Goal: Task Accomplishment & Management: Use online tool/utility

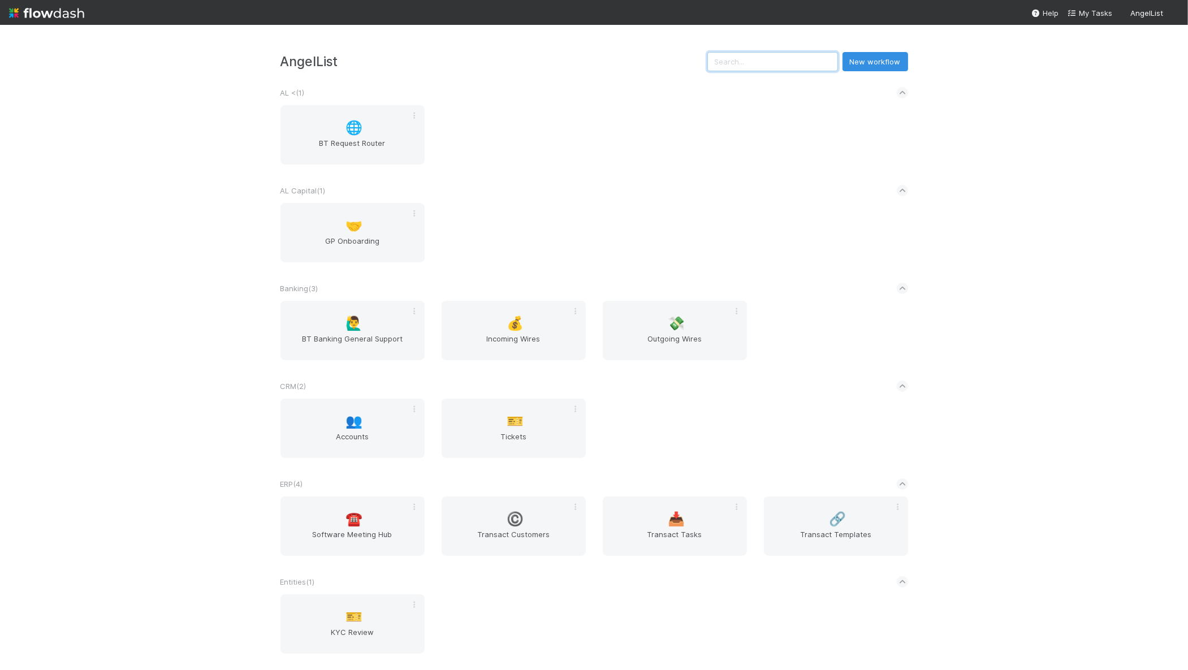
click at [774, 58] on input "text" at bounding box center [772, 61] width 131 height 19
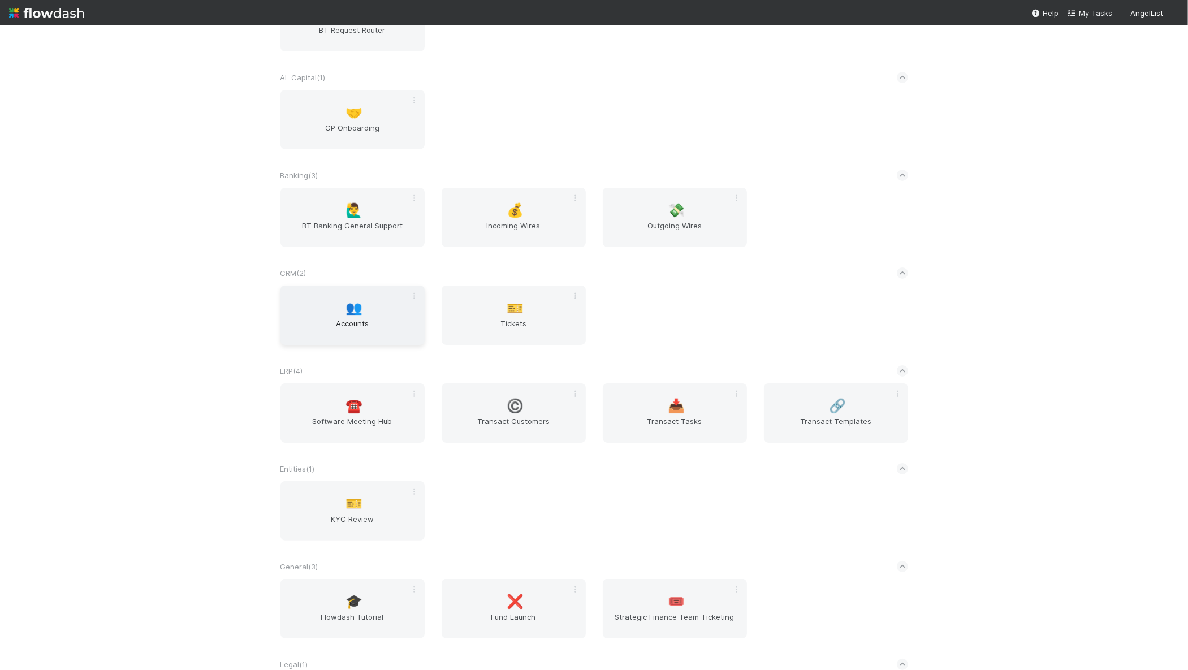
scroll to position [122, 0]
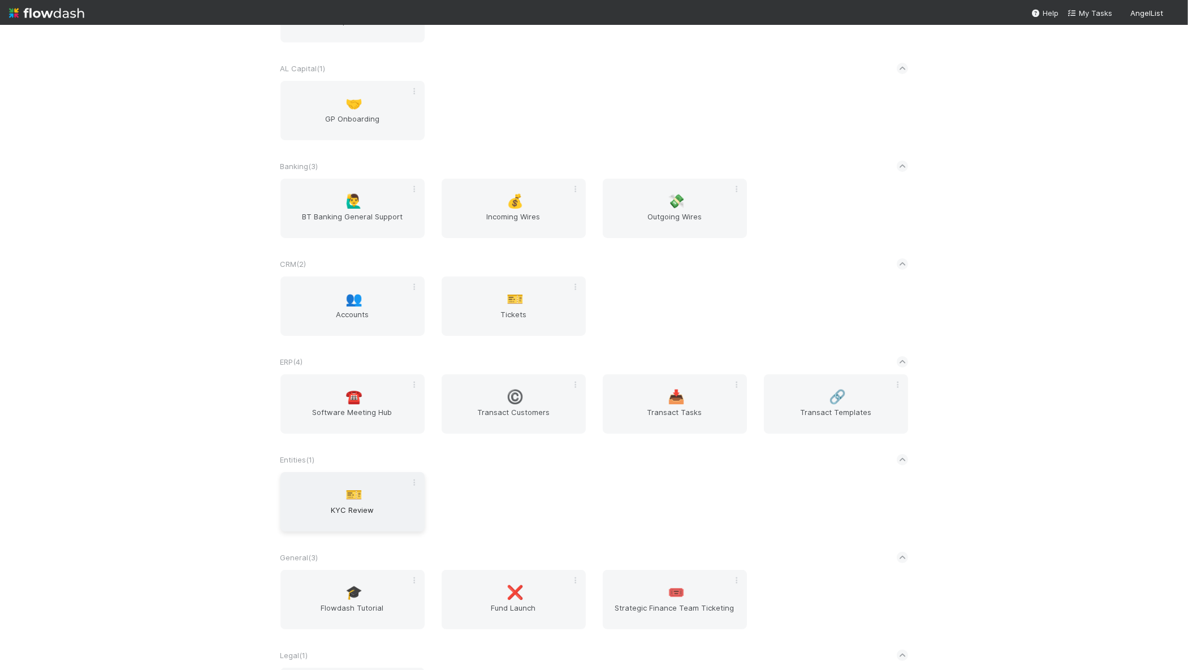
click at [370, 493] on div "🎫 KYC Review" at bounding box center [352, 501] width 144 height 59
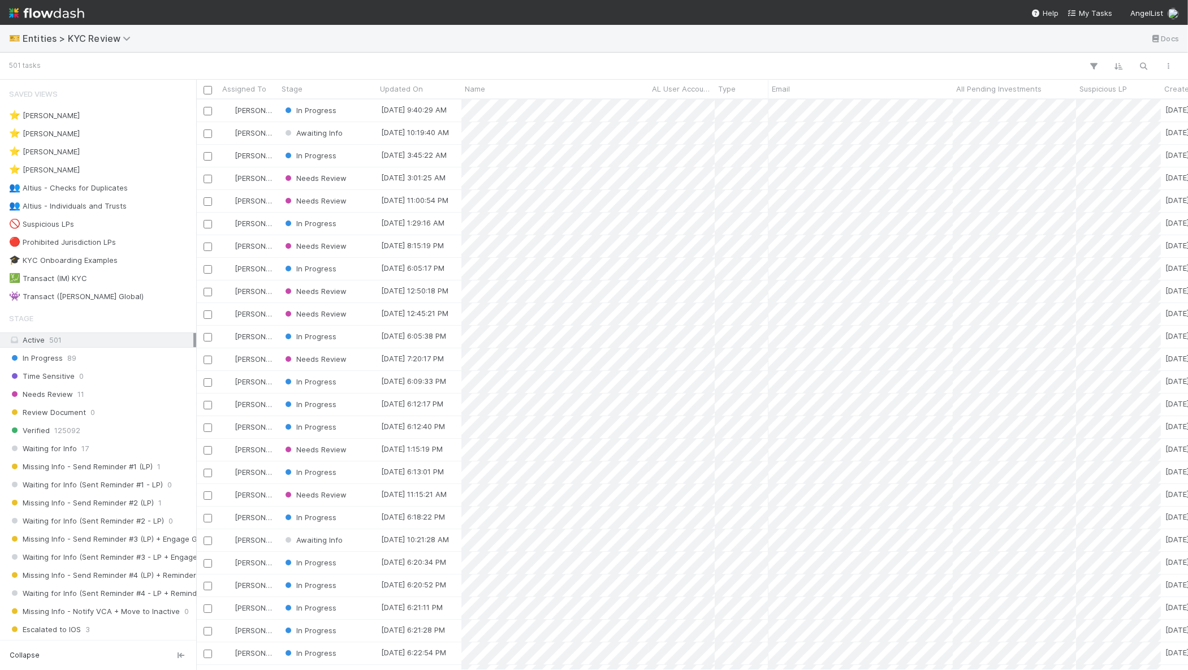
scroll to position [560, 981]
click at [1150, 69] on button "button" at bounding box center [1143, 66] width 20 height 15
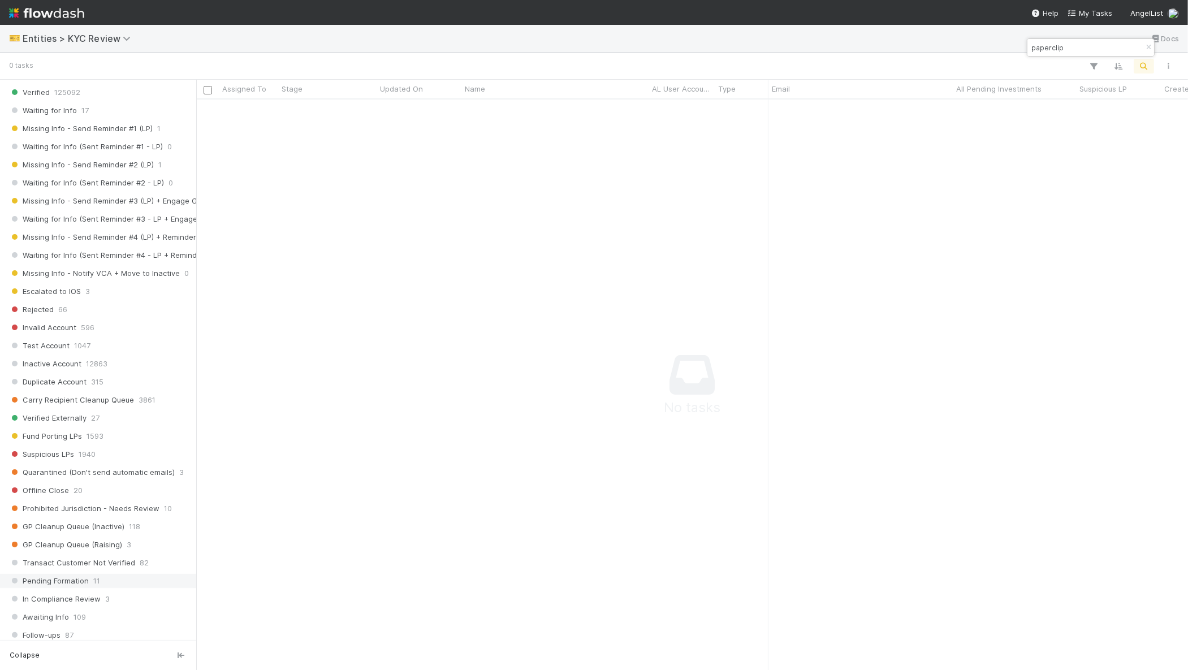
scroll to position [737, 0]
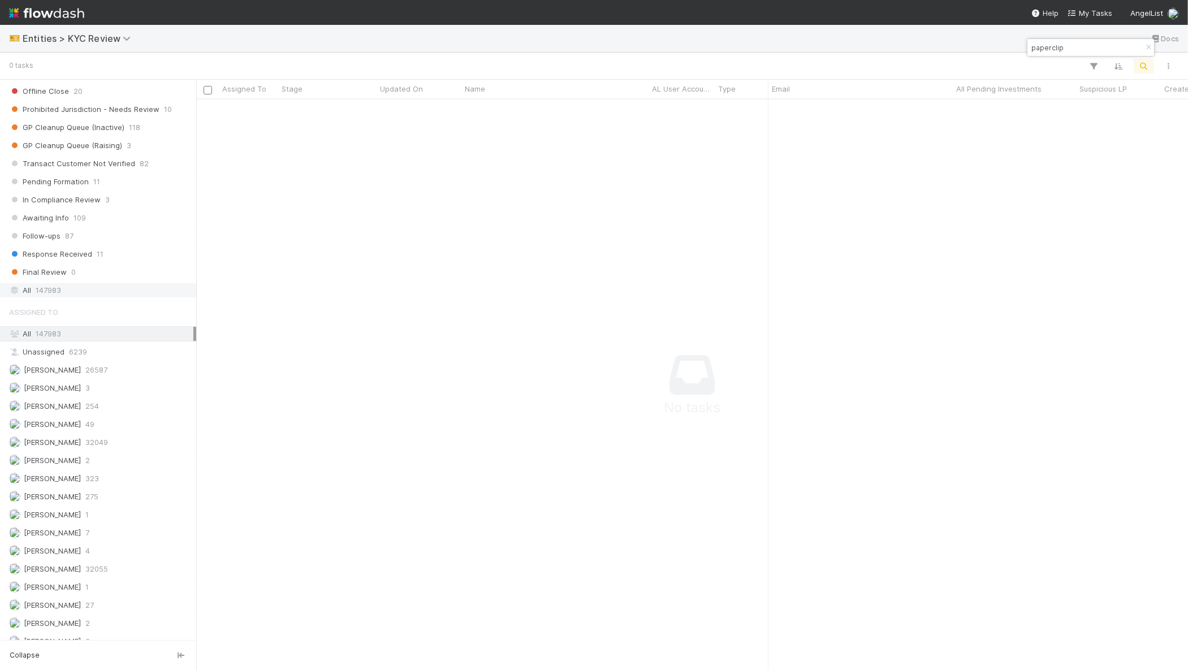
type input "paperclip"
click at [76, 283] on div "All 147983" at bounding box center [101, 290] width 184 height 14
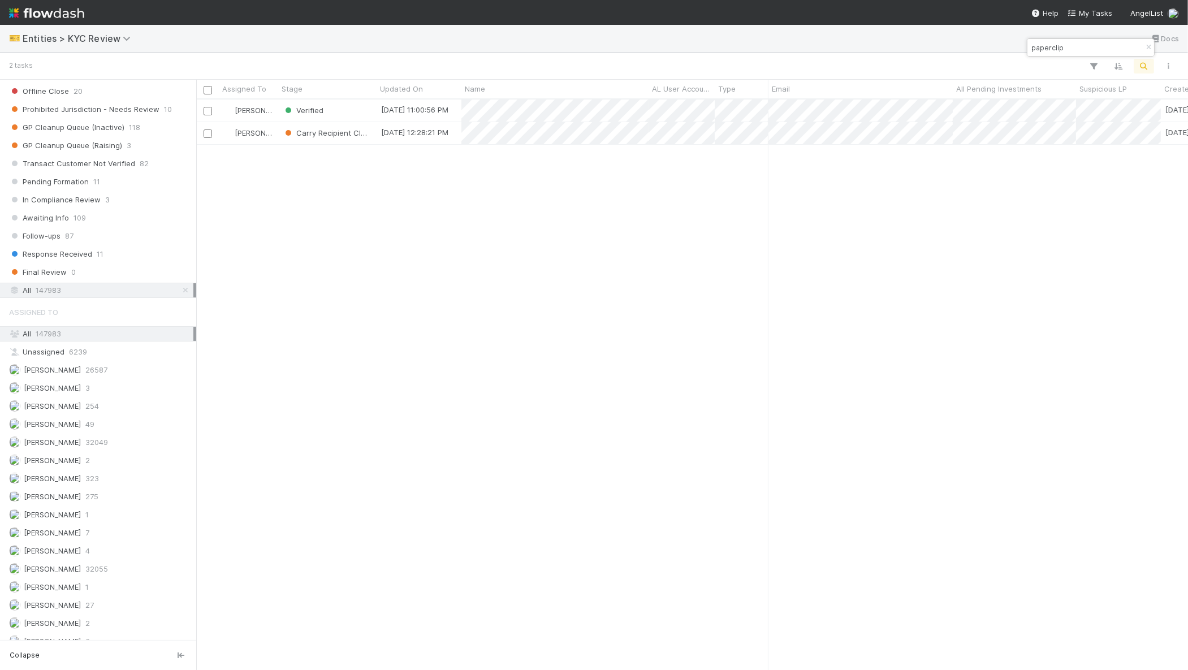
scroll to position [560, 981]
click at [278, 115] on div "Verified" at bounding box center [327, 110] width 98 height 22
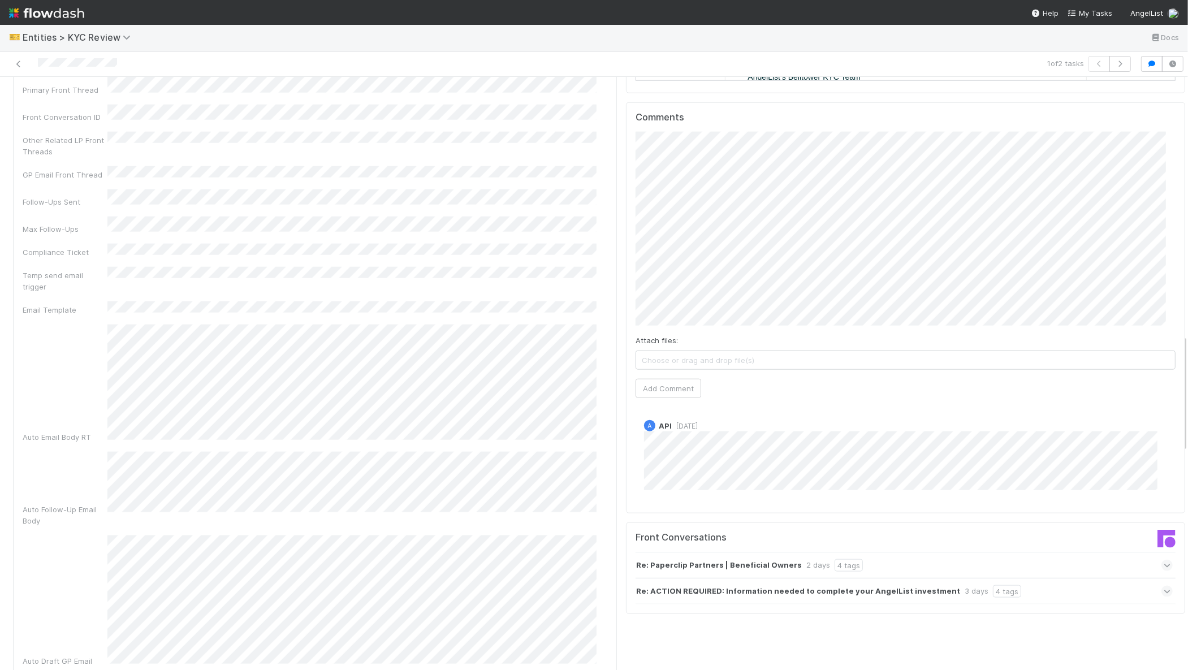
scroll to position [1336, 0]
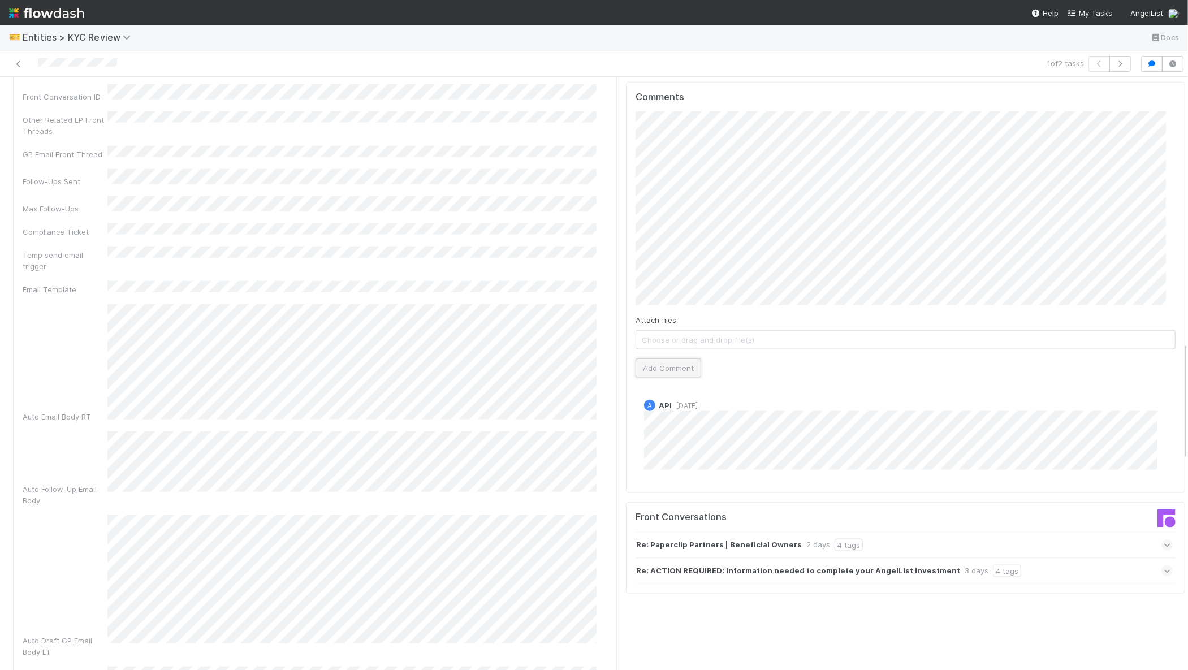
click at [664, 358] on button "Add Comment" at bounding box center [668, 367] width 66 height 19
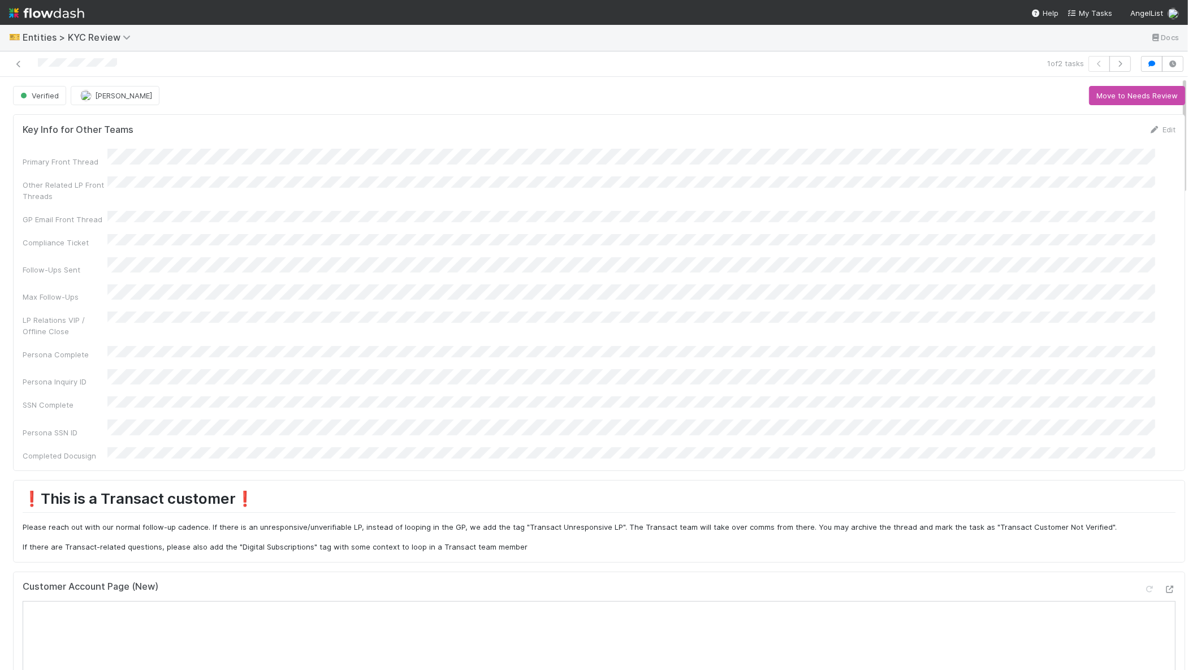
scroll to position [0, 0]
click at [23, 63] on icon at bounding box center [18, 65] width 11 height 7
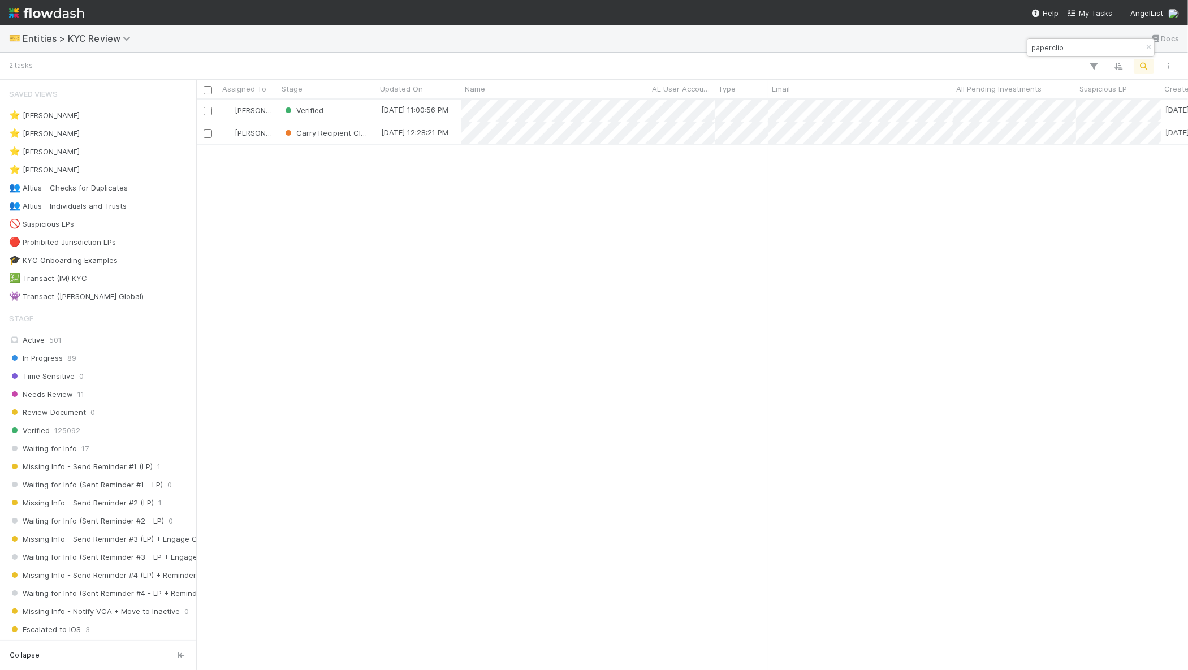
scroll to position [560, 981]
click at [1105, 54] on div "paperclip" at bounding box center [1090, 47] width 127 height 17
click at [1099, 50] on input "paperclip" at bounding box center [1085, 48] width 113 height 14
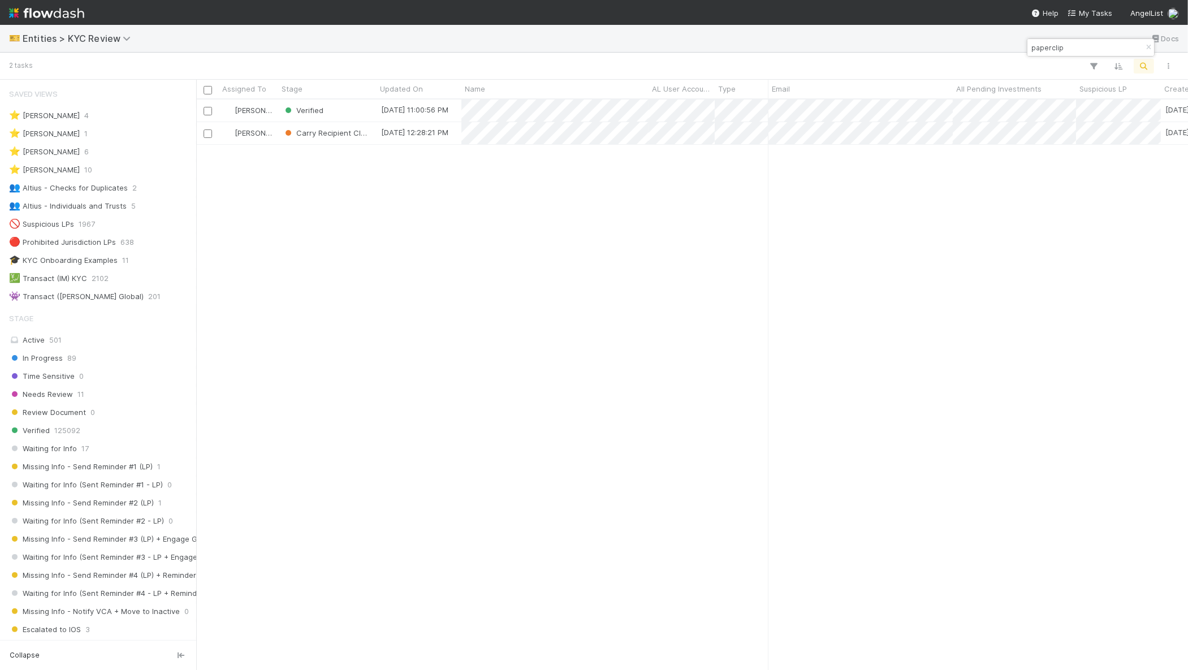
paste input "[PERSON_NAME] and Family Pty Ltd"
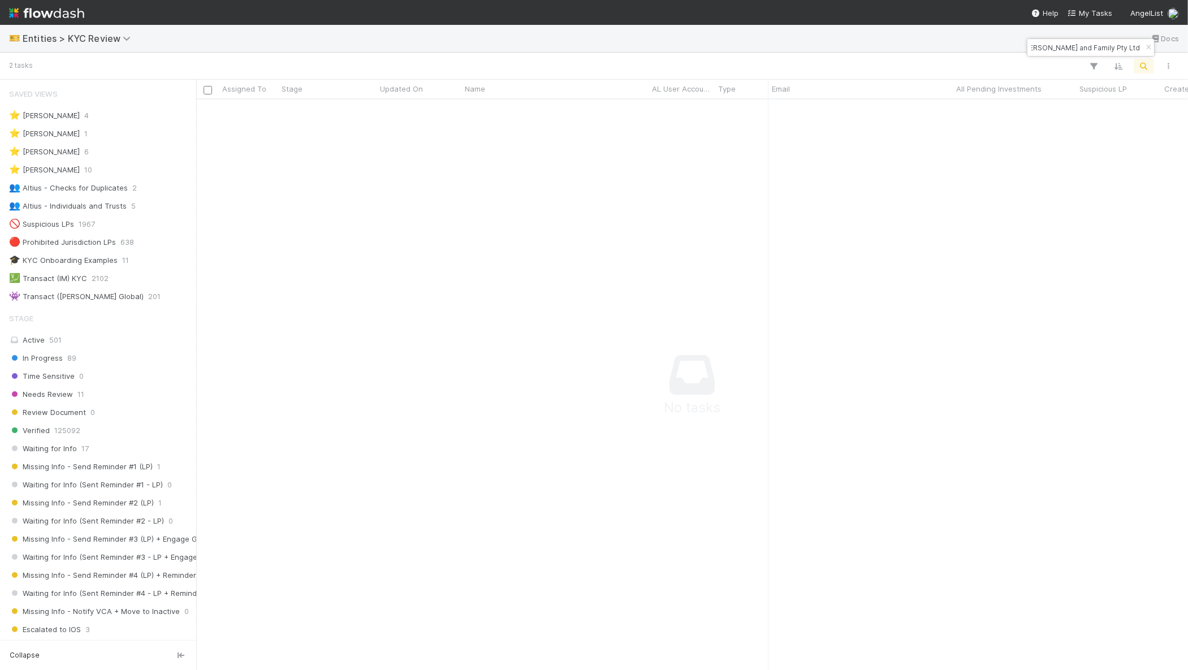
scroll to position [0, 0]
drag, startPoint x: 1046, startPoint y: 46, endPoint x: 1004, endPoint y: 46, distance: 41.8
click at [1004, 46] on body "🎫 Entities > KYC Review Docs 2 tasks Assigned To Stage Updated On Name AL User …" at bounding box center [594, 335] width 1188 height 670
click at [1055, 43] on input "[PERSON_NAME] and Family Pty Ltd" at bounding box center [1085, 48] width 113 height 14
click at [1044, 50] on input "[PERSON_NAME] and Family Pty Ltd" at bounding box center [1085, 48] width 113 height 14
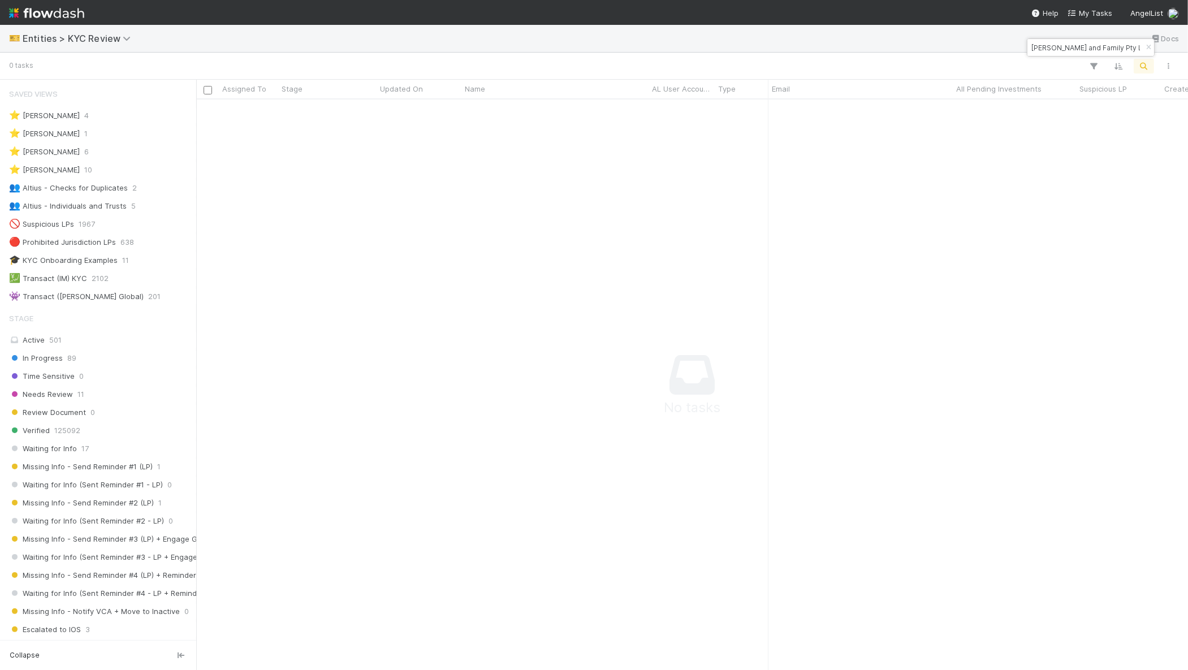
click at [1044, 50] on input "[PERSON_NAME] and Family Pty Ltd" at bounding box center [1085, 48] width 113 height 14
type input "echt"
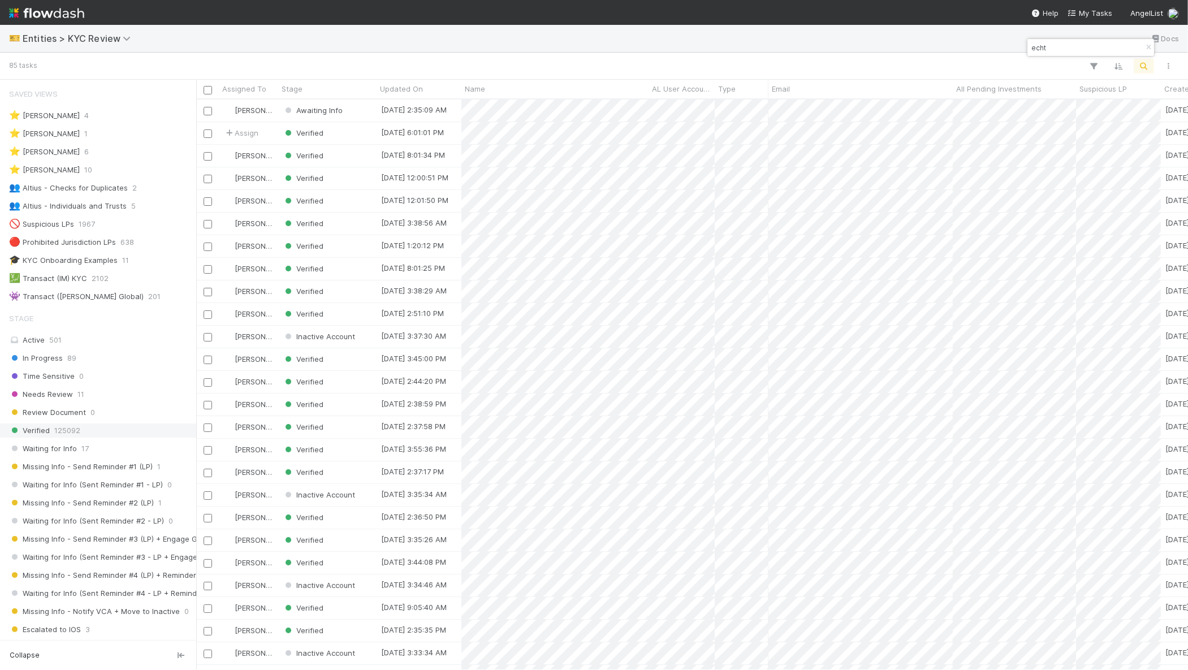
scroll to position [11, 11]
click at [359, 115] on div "Awaiting Info" at bounding box center [327, 110] width 98 height 22
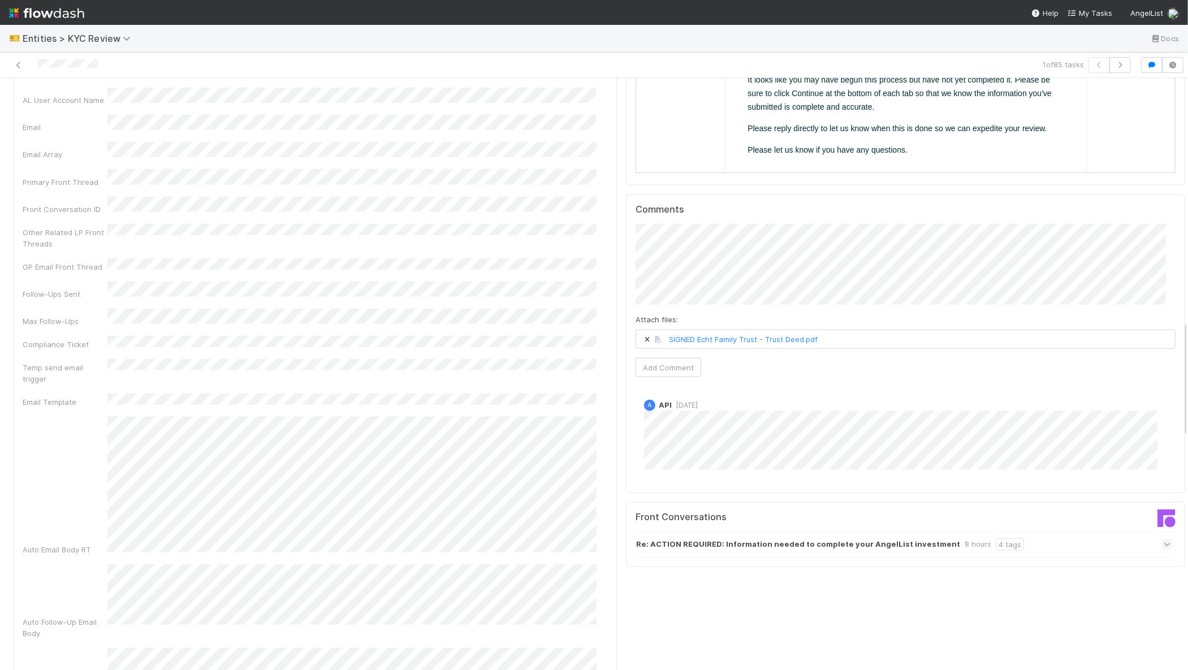
scroll to position [1244, 0]
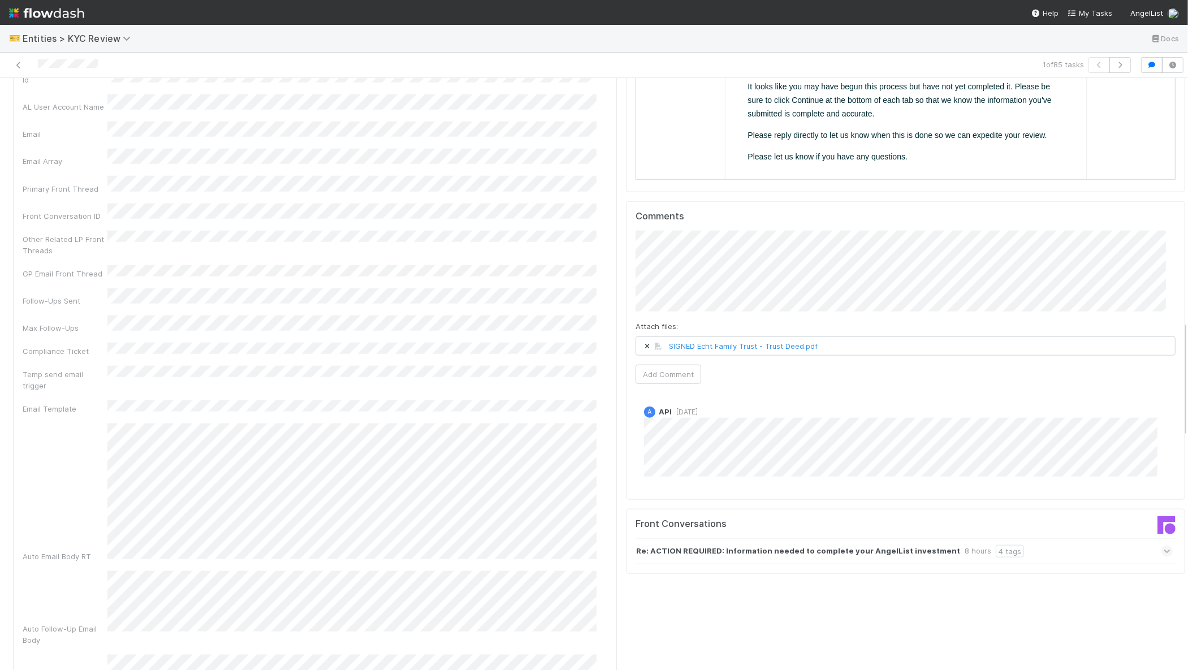
click at [689, 339] on div "Attach files: SIGNED Echt Family Trust - Trust Deed.pdf Add Comment" at bounding box center [905, 307] width 540 height 153
click at [669, 365] on button "Add Comment" at bounding box center [668, 374] width 66 height 19
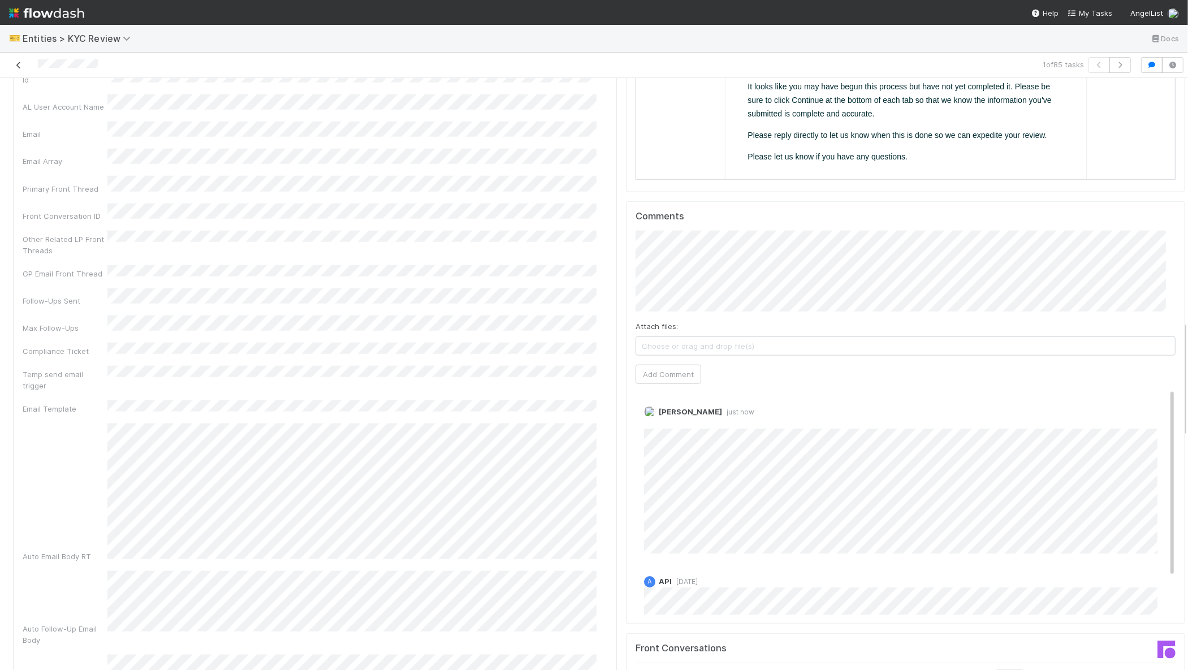
click at [24, 67] on icon at bounding box center [18, 65] width 11 height 7
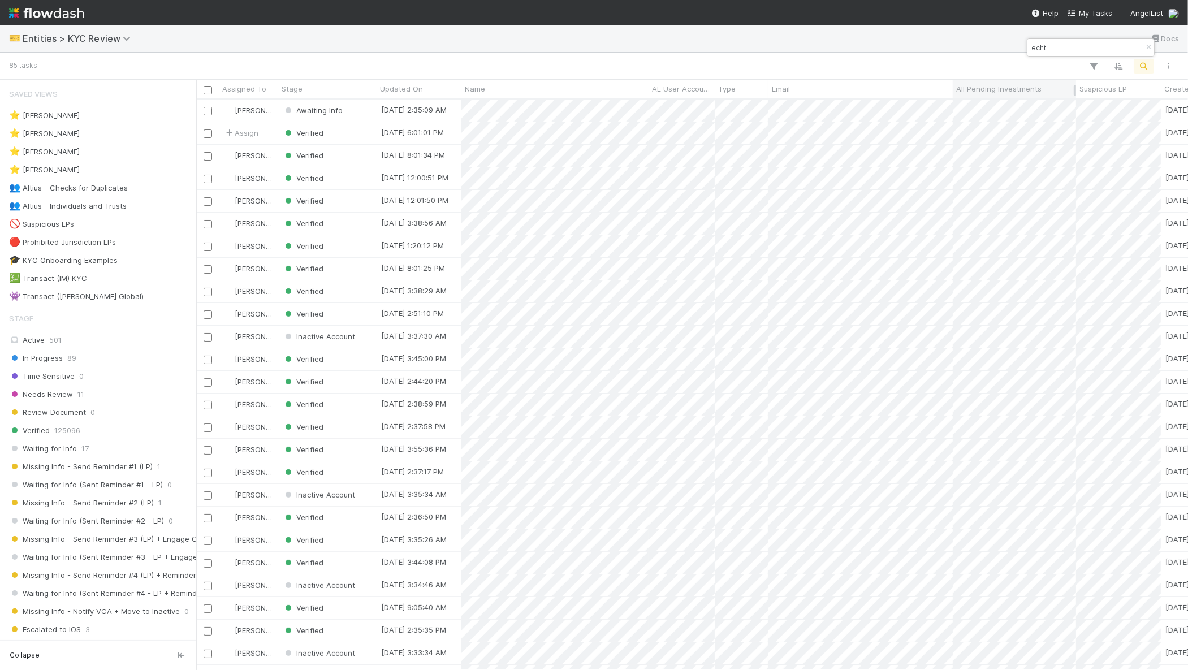
scroll to position [560, 981]
click at [1051, 57] on div "85 tasks" at bounding box center [594, 66] width 1188 height 27
click at [1050, 50] on input "echt" at bounding box center [1085, 48] width 113 height 14
paste input "Longland Street Pty Ltd ATF"
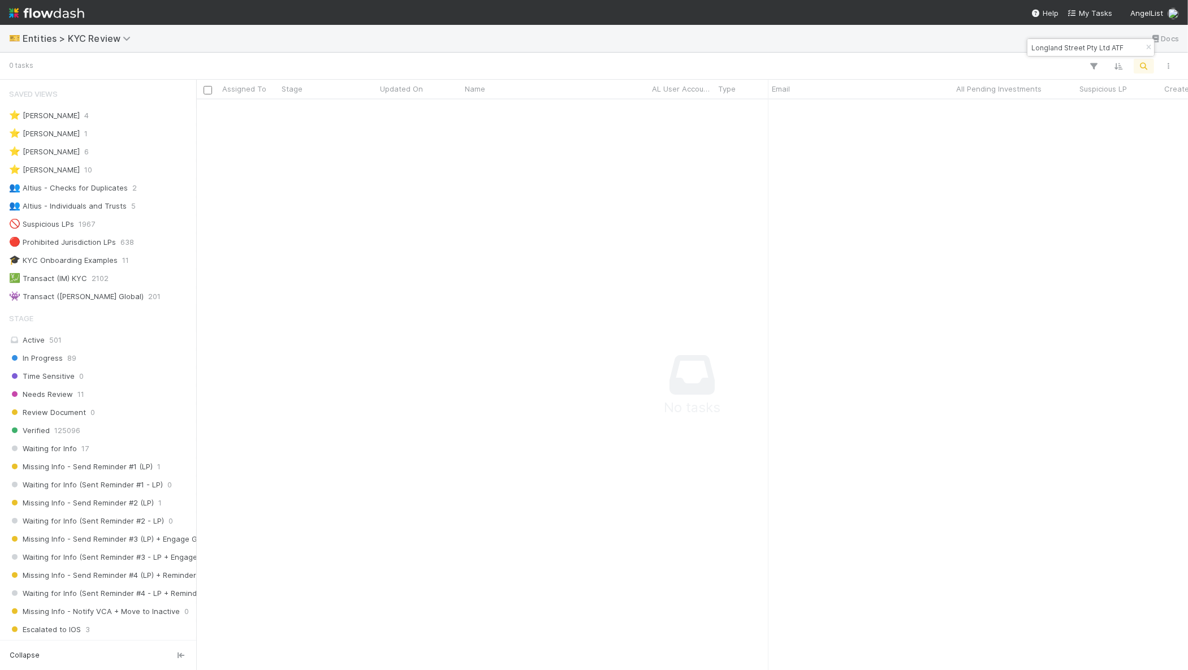
scroll to position [0, 0]
click at [1060, 45] on input "Longland Street Pty Ltd ATF" at bounding box center [1085, 48] width 113 height 14
paste input "Trust"
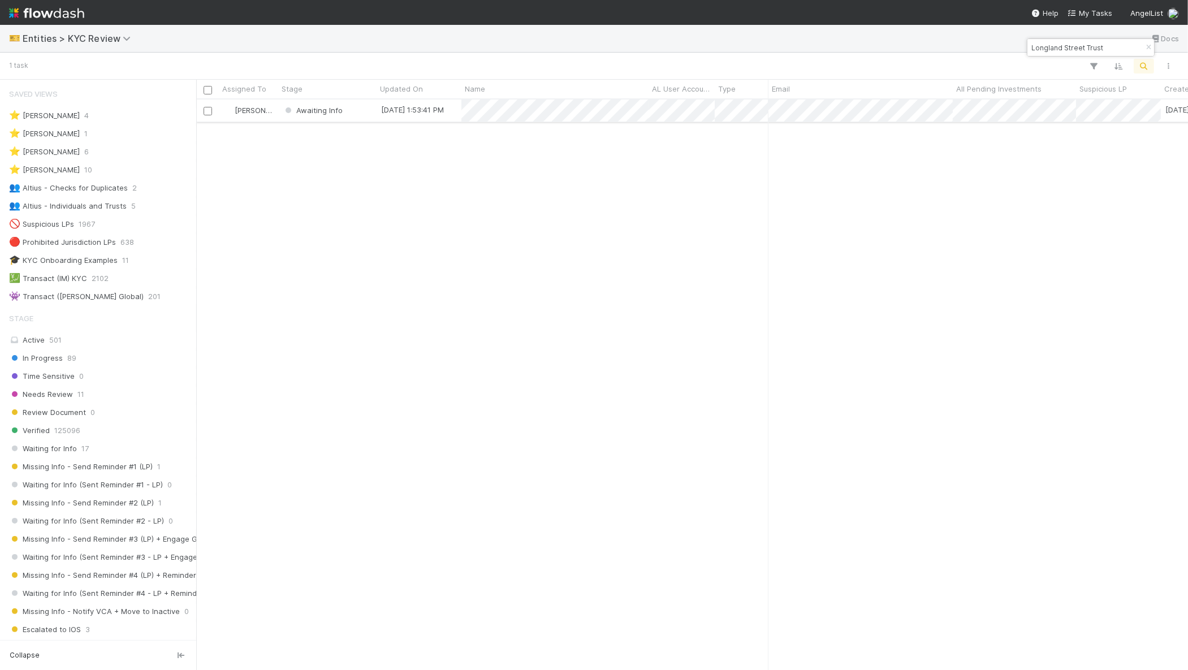
scroll to position [560, 981]
type input "Longland Street Trust"
click at [354, 118] on div "Awaiting Info" at bounding box center [327, 110] width 98 height 22
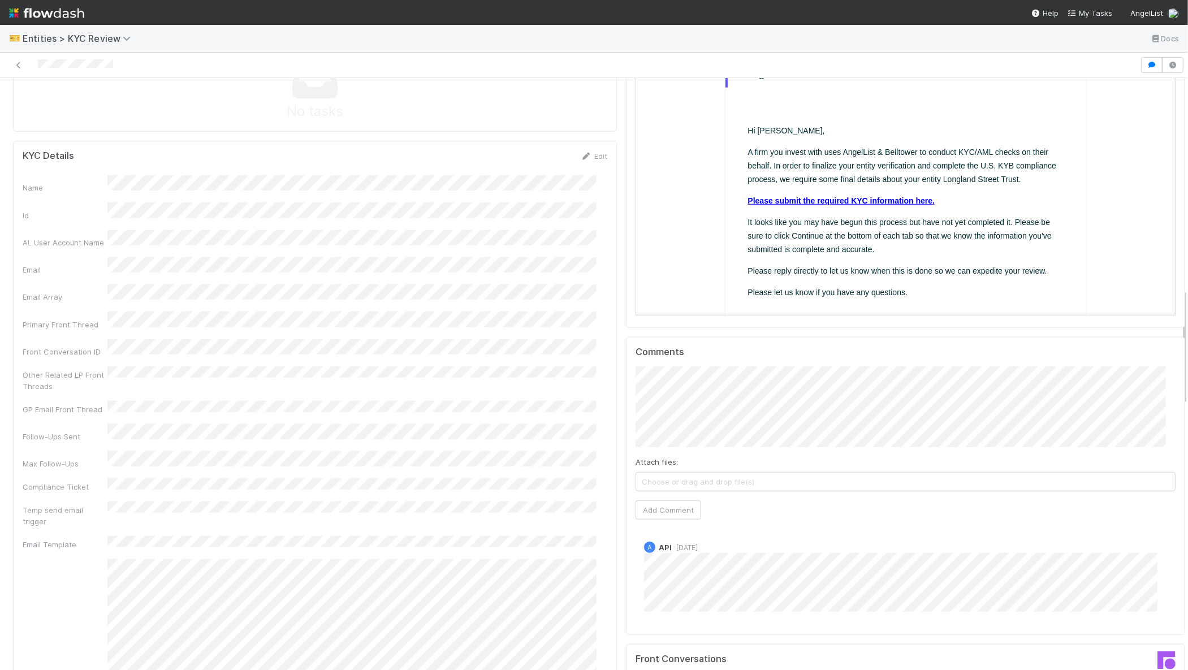
scroll to position [1080, 0]
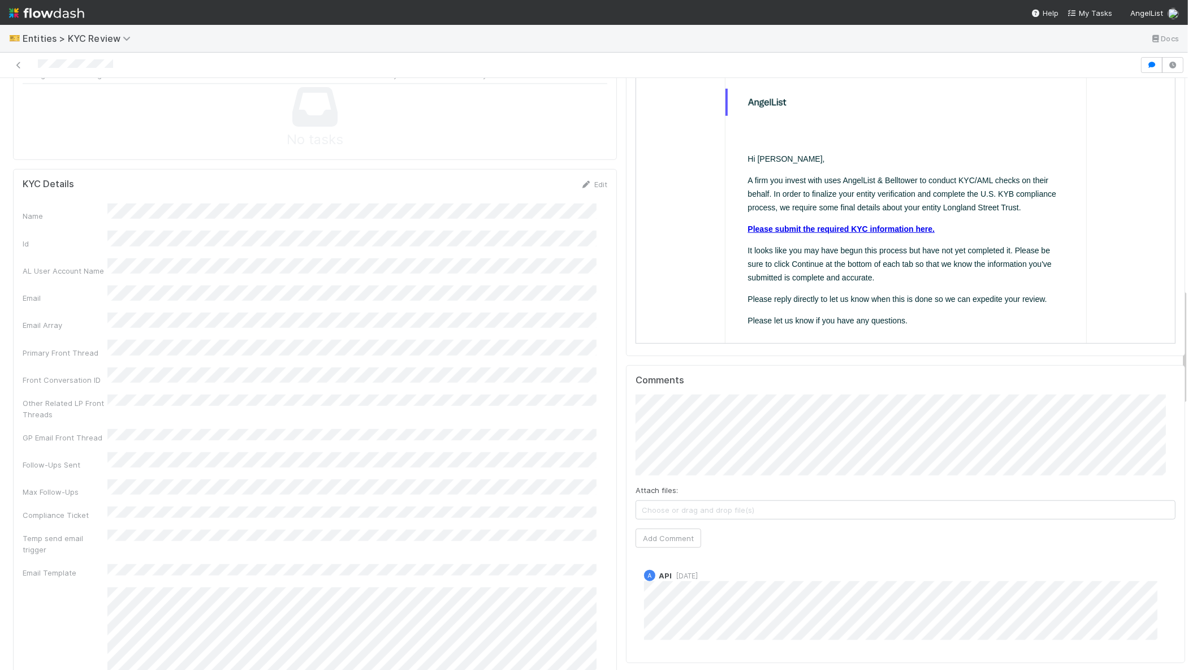
click at [692, 571] on span "[DATE]" at bounding box center [684, 575] width 26 height 8
click at [687, 571] on span "[DATE]" at bounding box center [684, 575] width 26 height 8
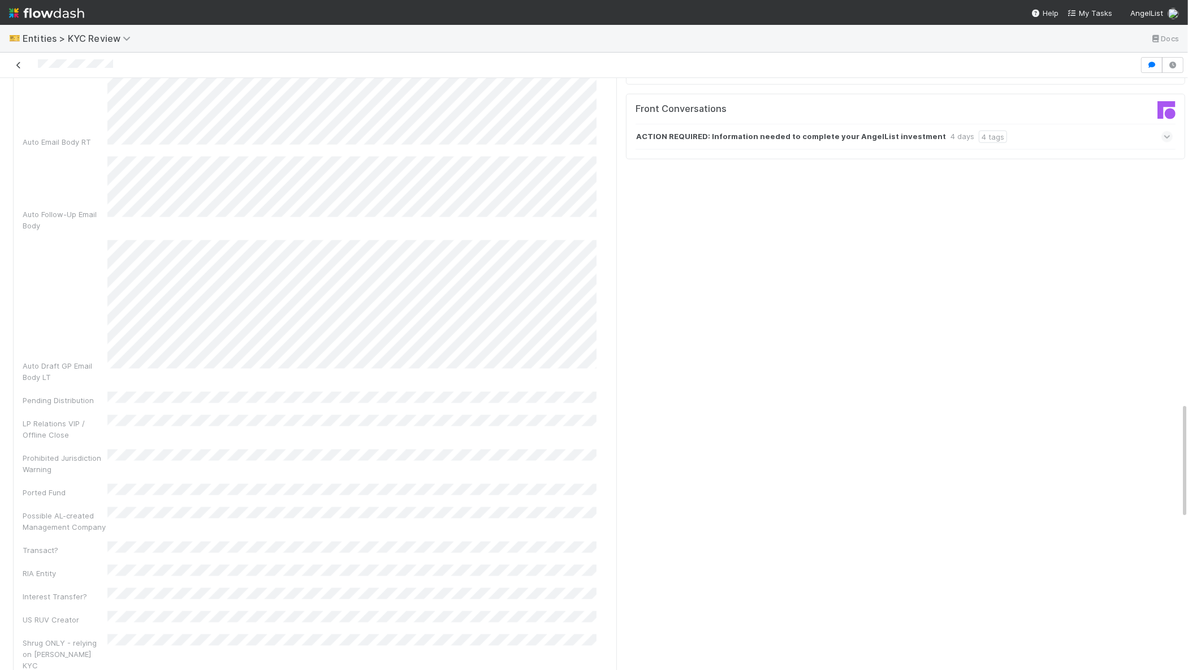
click at [19, 64] on icon at bounding box center [18, 65] width 11 height 7
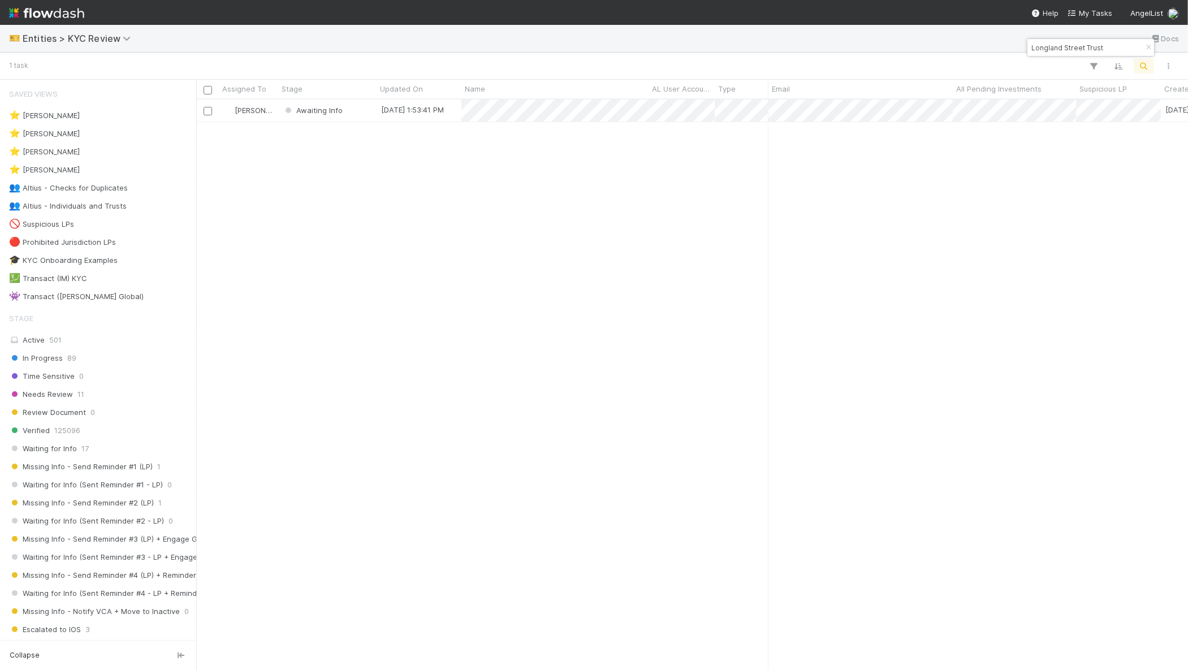
scroll to position [560, 981]
click at [1088, 41] on input "Longland Street Trust" at bounding box center [1085, 48] width 113 height 14
paste input "[PERSON_NAME]"
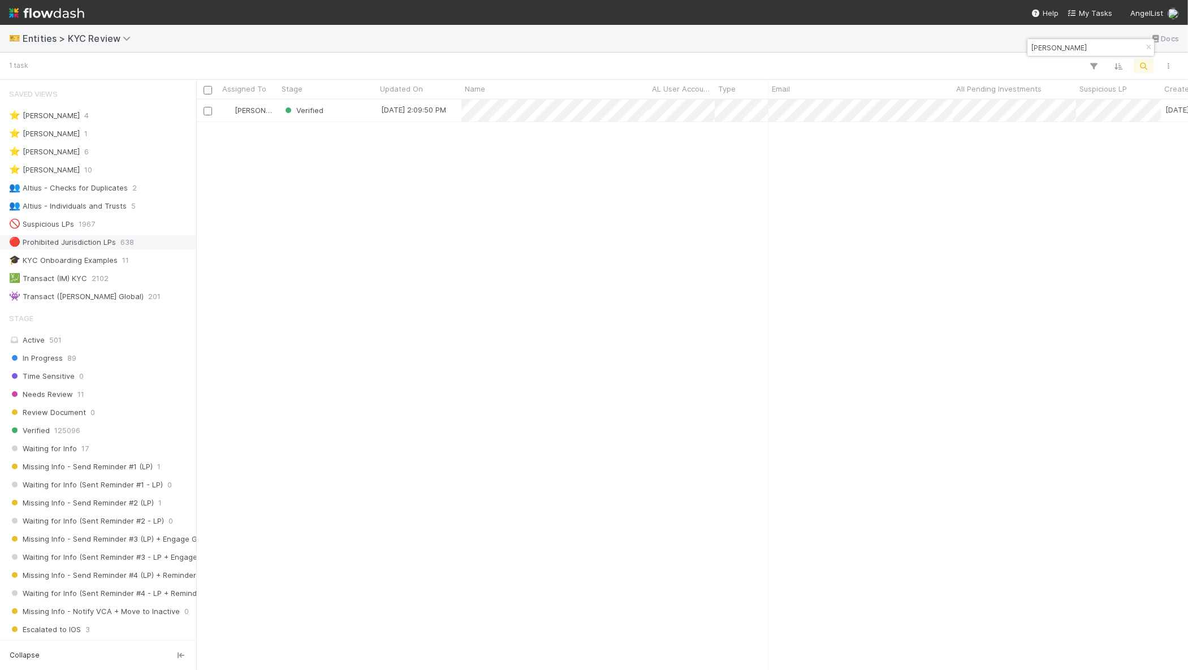
scroll to position [11, 11]
click at [1058, 51] on input "[PERSON_NAME]" at bounding box center [1085, 48] width 113 height 14
paste input "Chengqi"
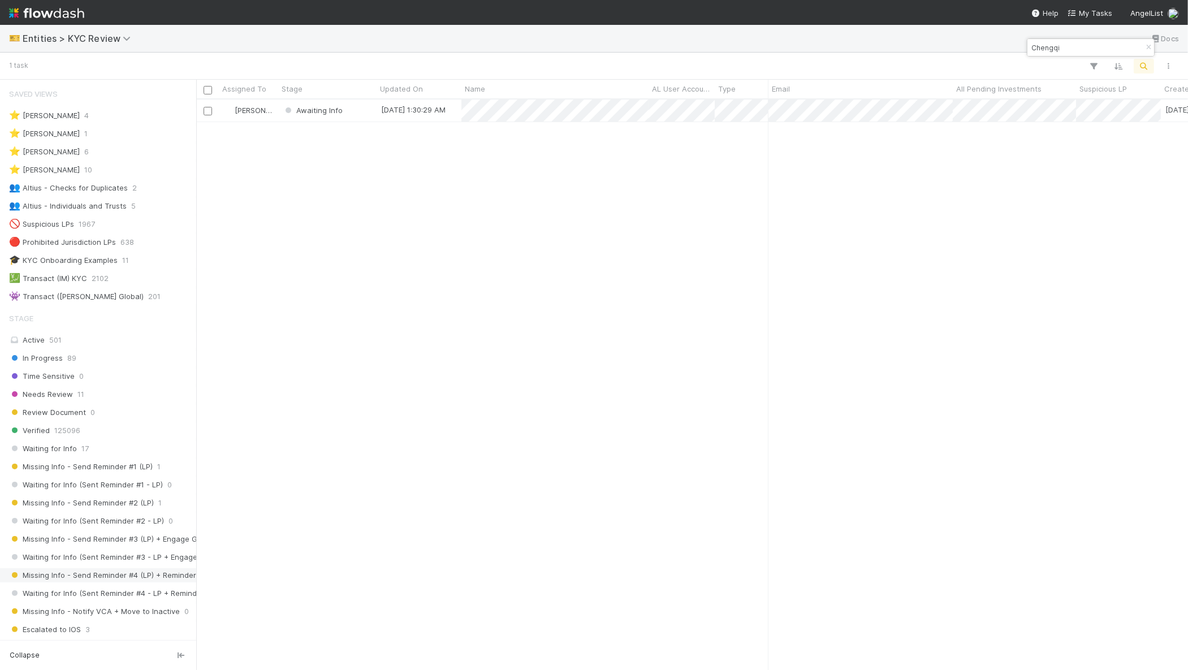
scroll to position [560, 981]
type input "Chengqi"
click at [366, 116] on div "Awaiting Info" at bounding box center [327, 110] width 98 height 22
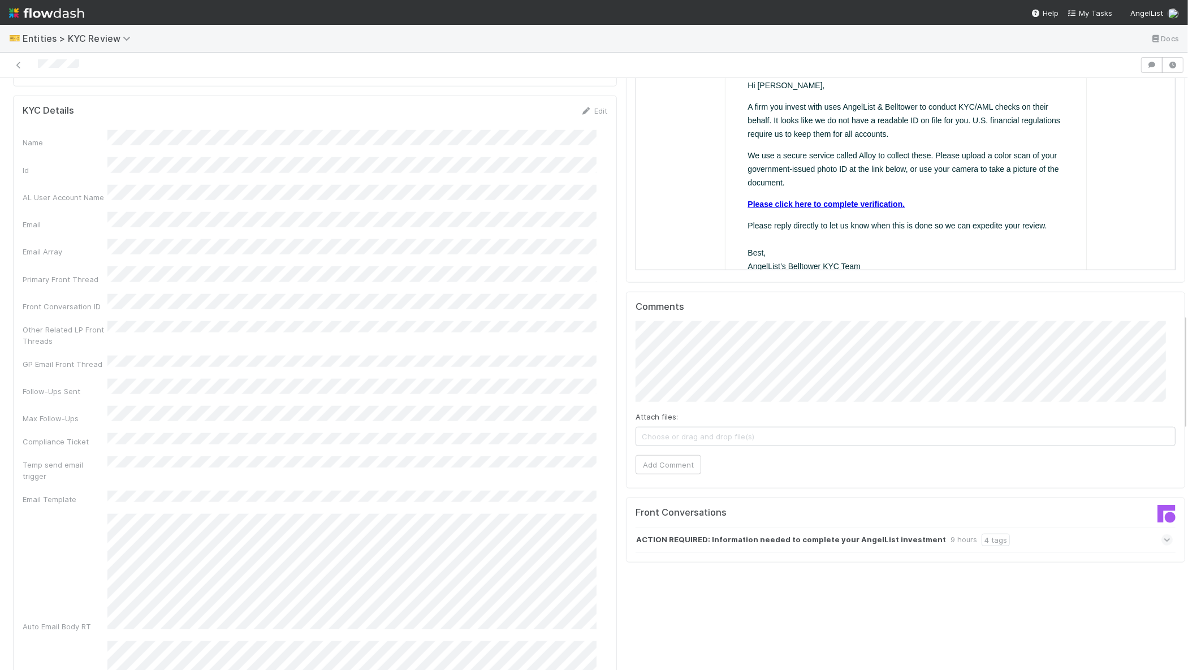
scroll to position [1210, 0]
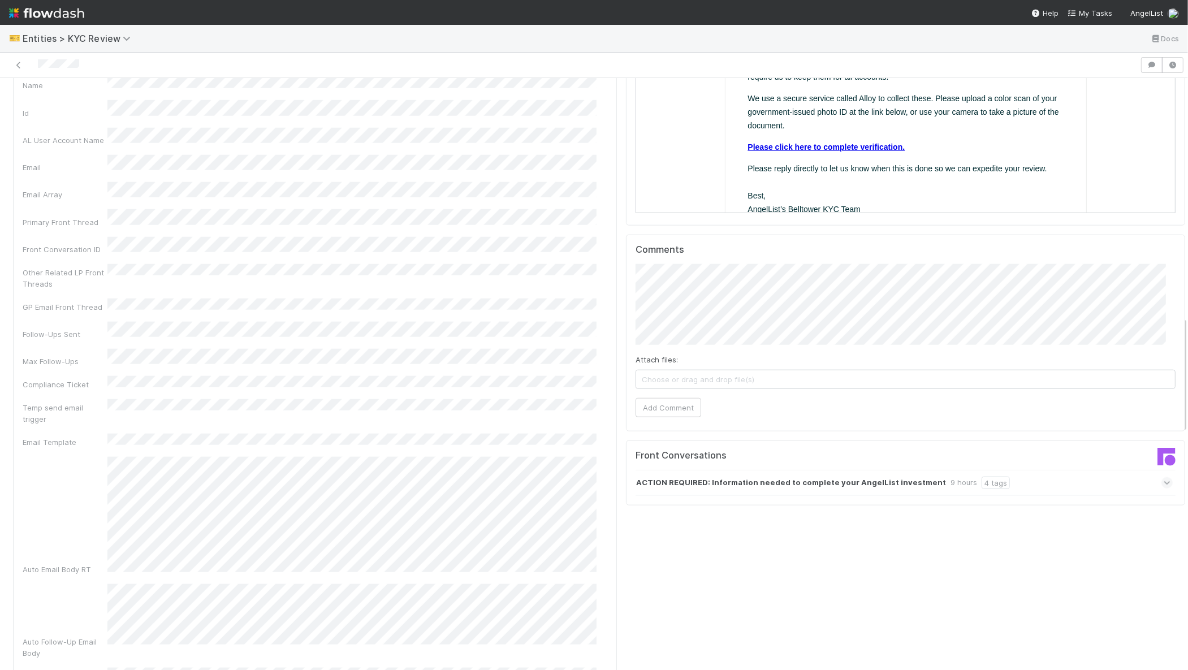
click at [1163, 477] on icon at bounding box center [1166, 482] width 7 height 11
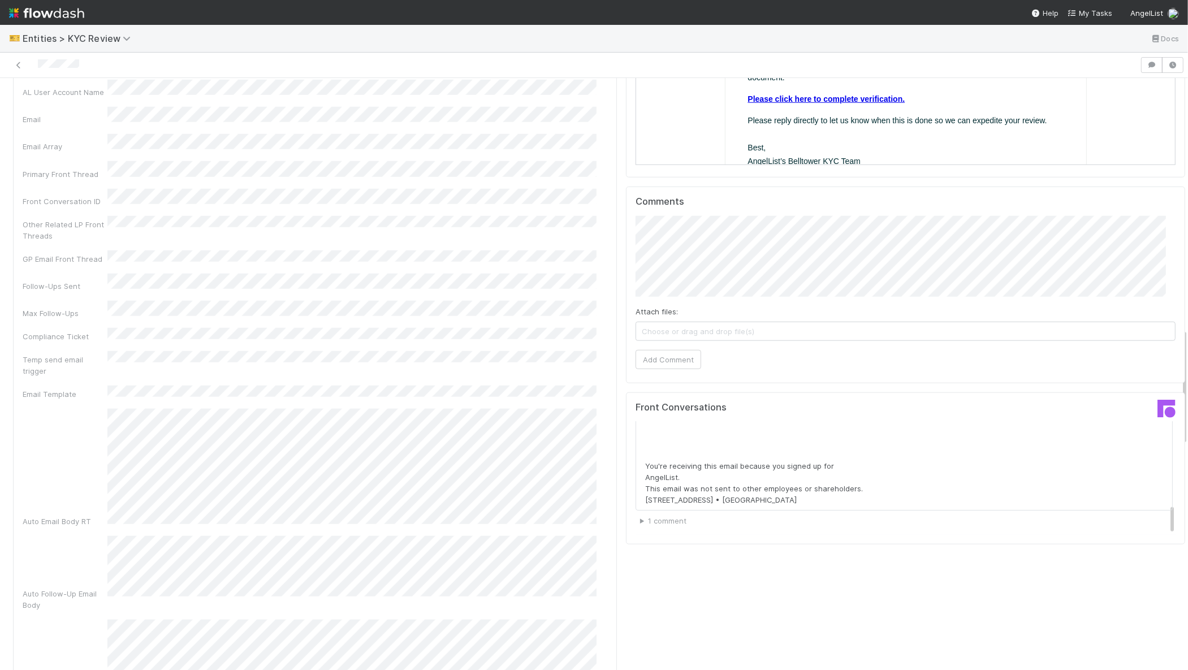
scroll to position [1272, 0]
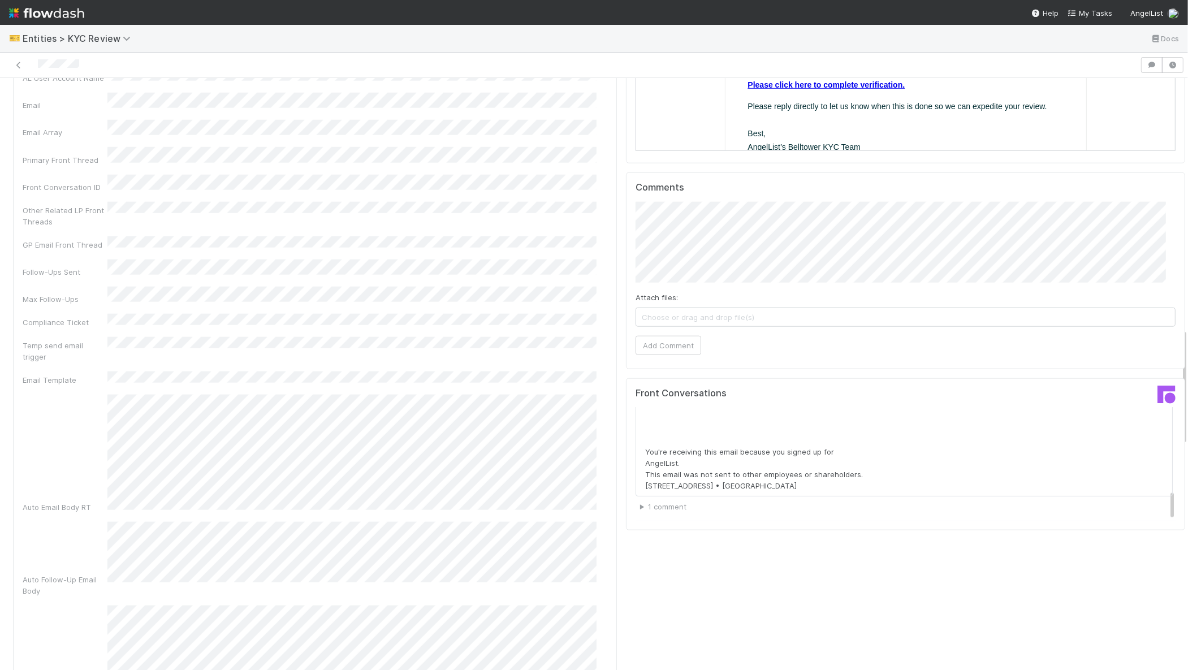
click at [640, 501] on summary "1 comment" at bounding box center [906, 506] width 532 height 11
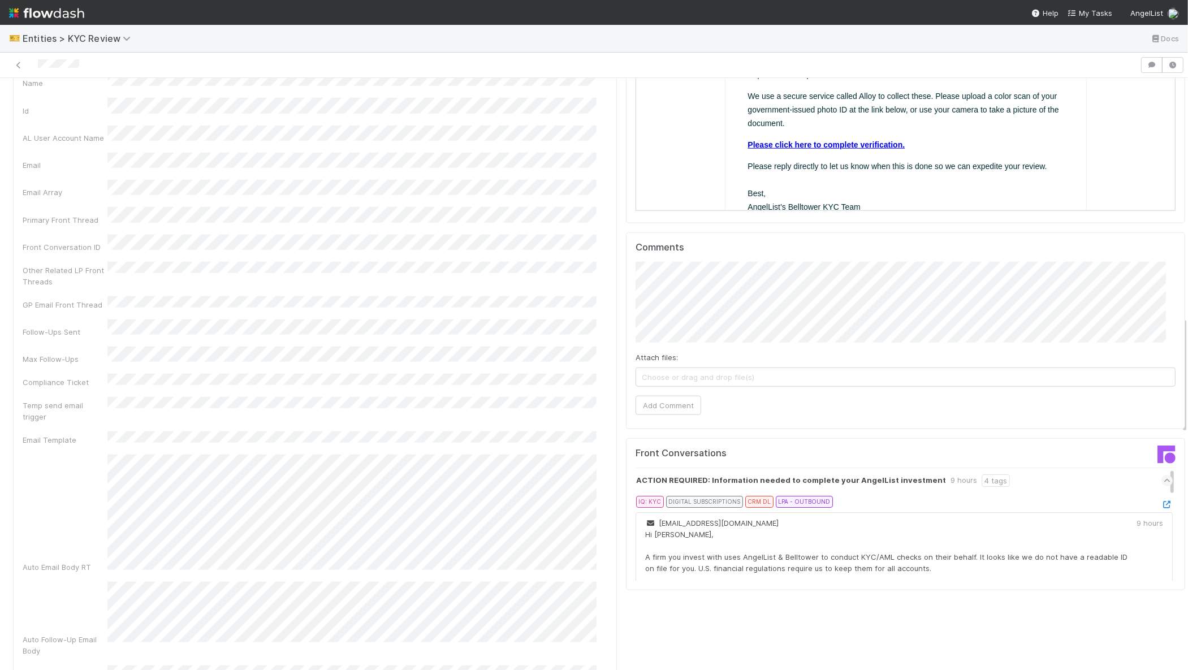
scroll to position [0, 0]
click at [14, 59] on link at bounding box center [18, 64] width 11 height 11
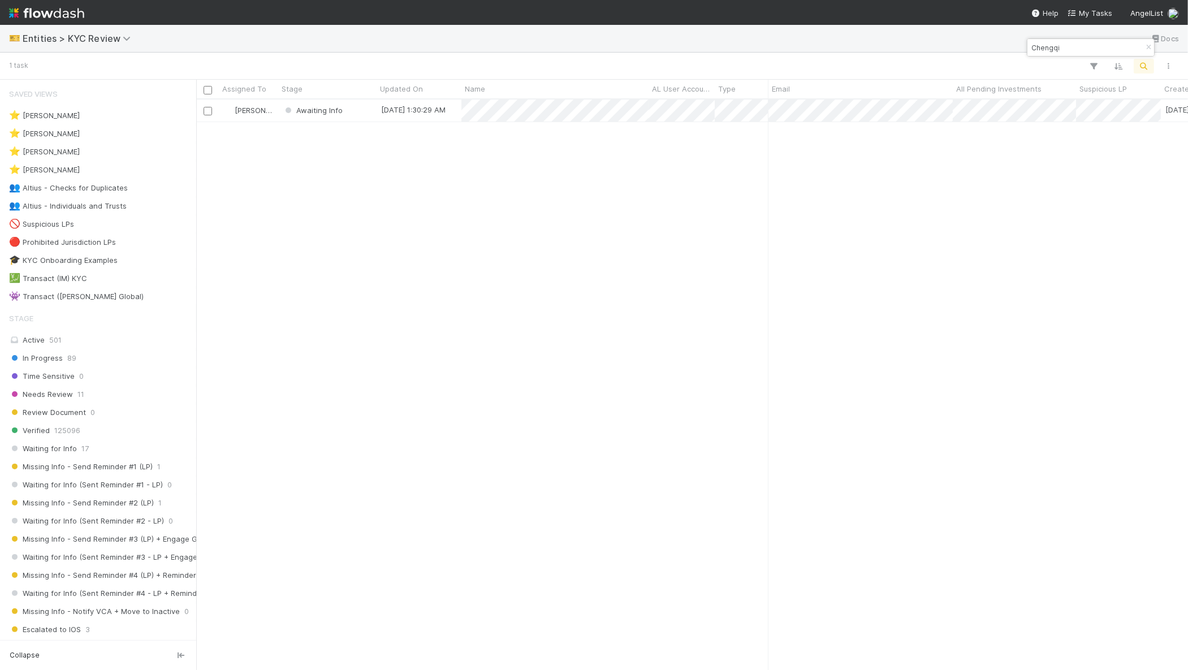
scroll to position [560, 981]
click at [1061, 50] on input "Chengqi" at bounding box center [1085, 48] width 113 height 14
paste input "Eight Acres Master Fund"
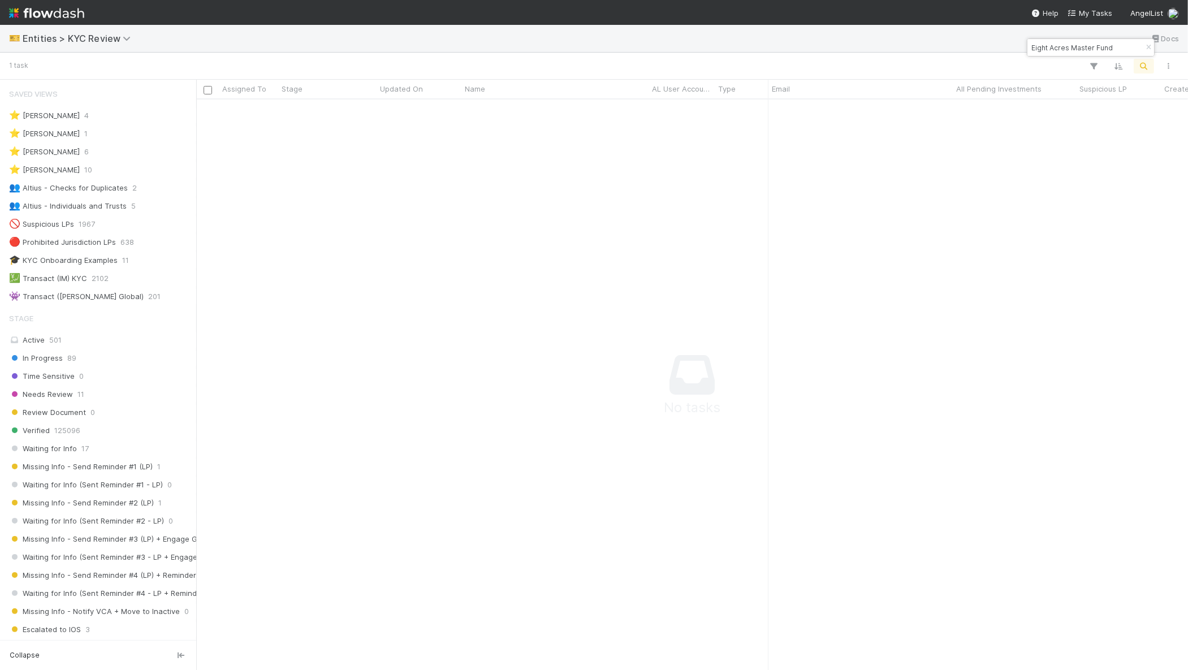
scroll to position [549, 970]
type input "Eight Acres Master Fund"
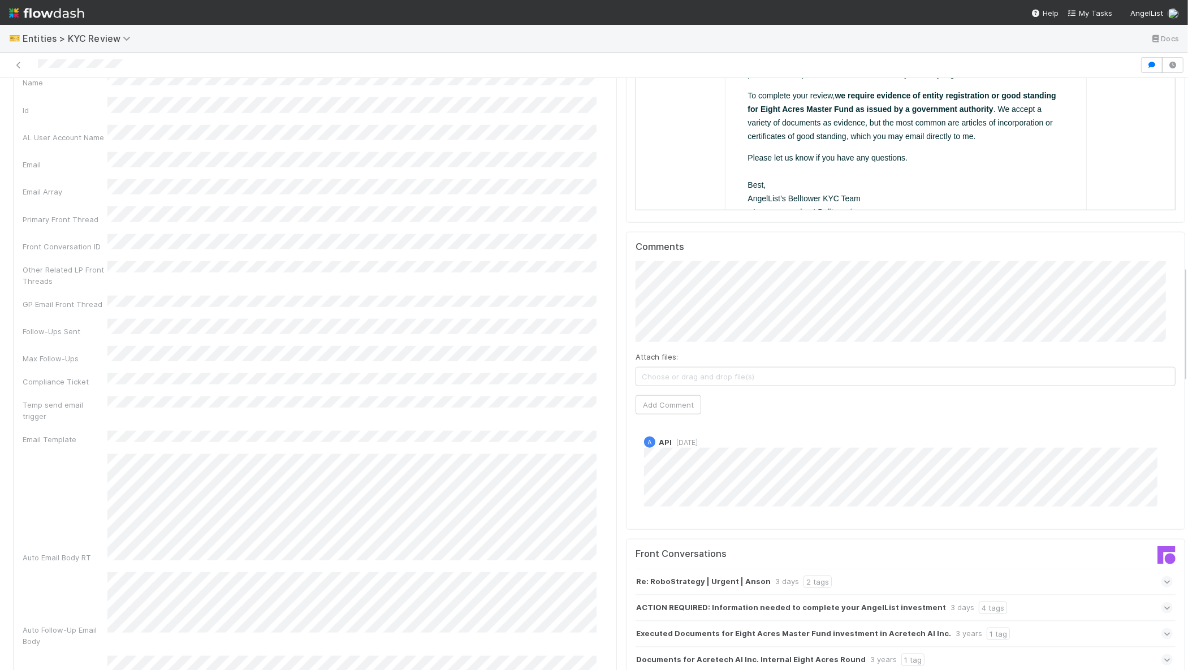
scroll to position [1232, 0]
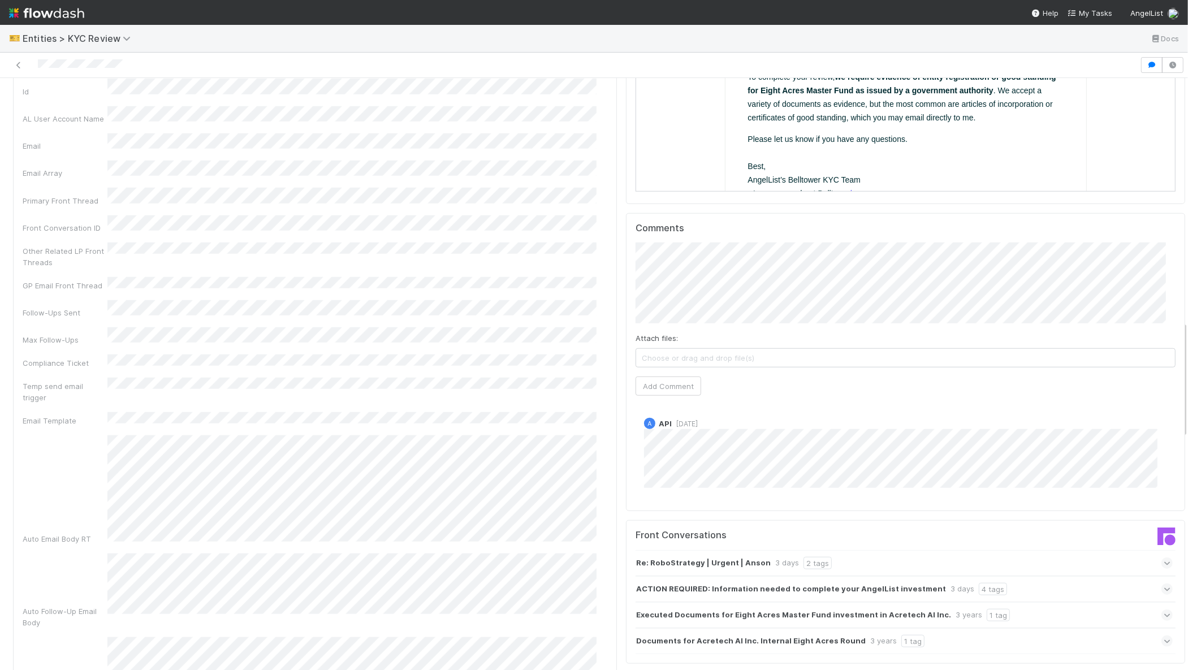
click at [950, 583] on div "3 days" at bounding box center [962, 589] width 24 height 12
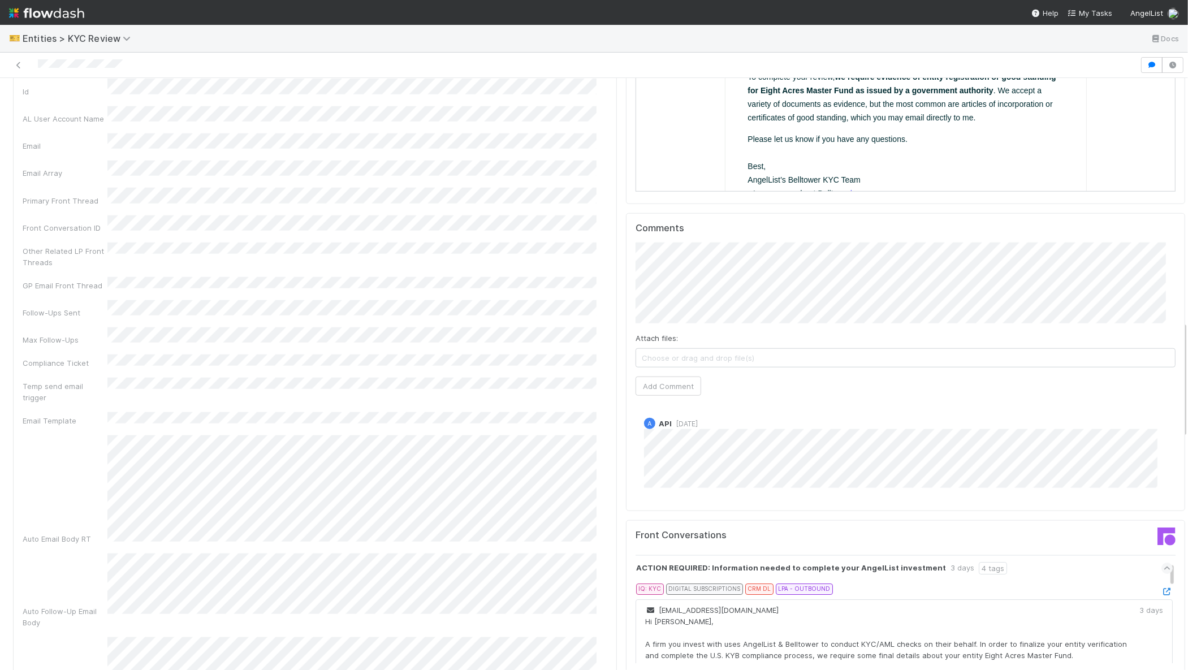
scroll to position [0, 0]
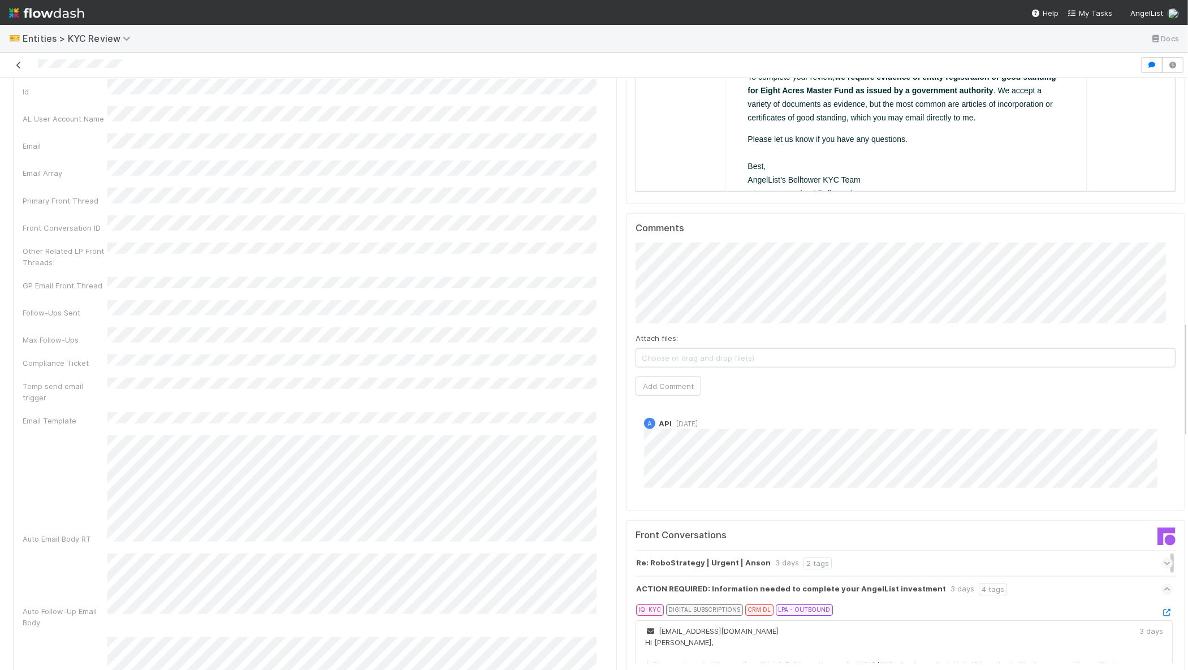
click at [18, 67] on icon at bounding box center [18, 65] width 11 height 7
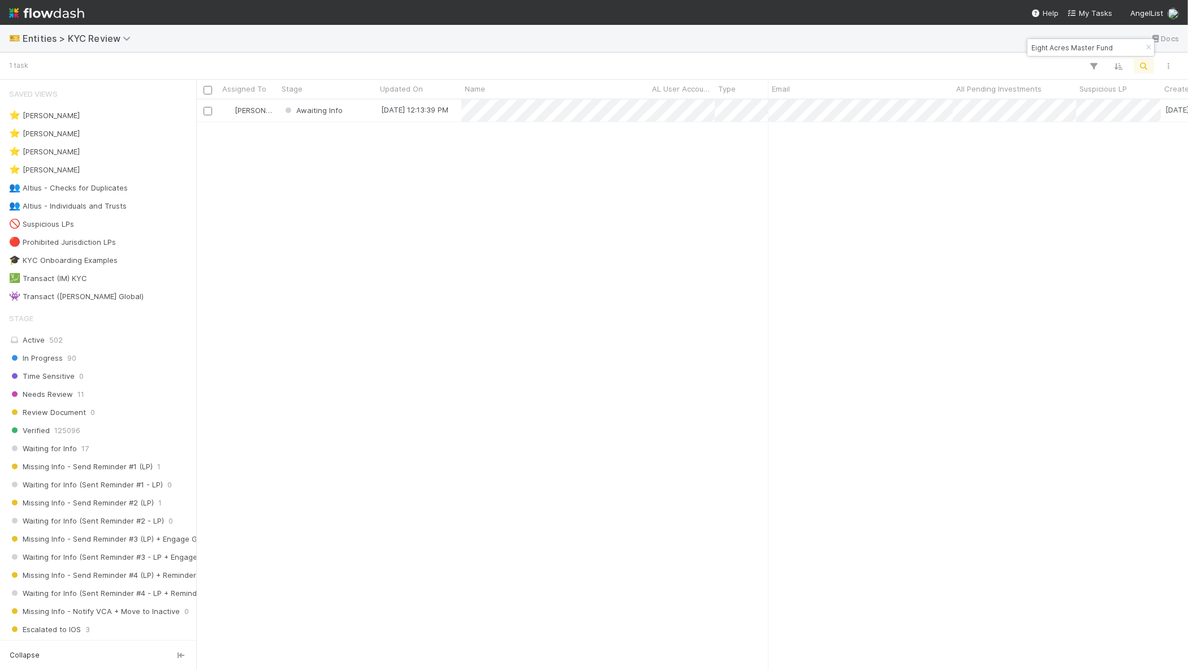
scroll to position [560, 981]
click at [1068, 39] on div "Eight Acres Master Fund" at bounding box center [1090, 47] width 127 height 17
click at [1068, 44] on input "Eight Acres Master Fund" at bounding box center [1085, 48] width 113 height 14
click at [1068, 45] on input "Eight Acres Master Fund" at bounding box center [1085, 48] width 113 height 14
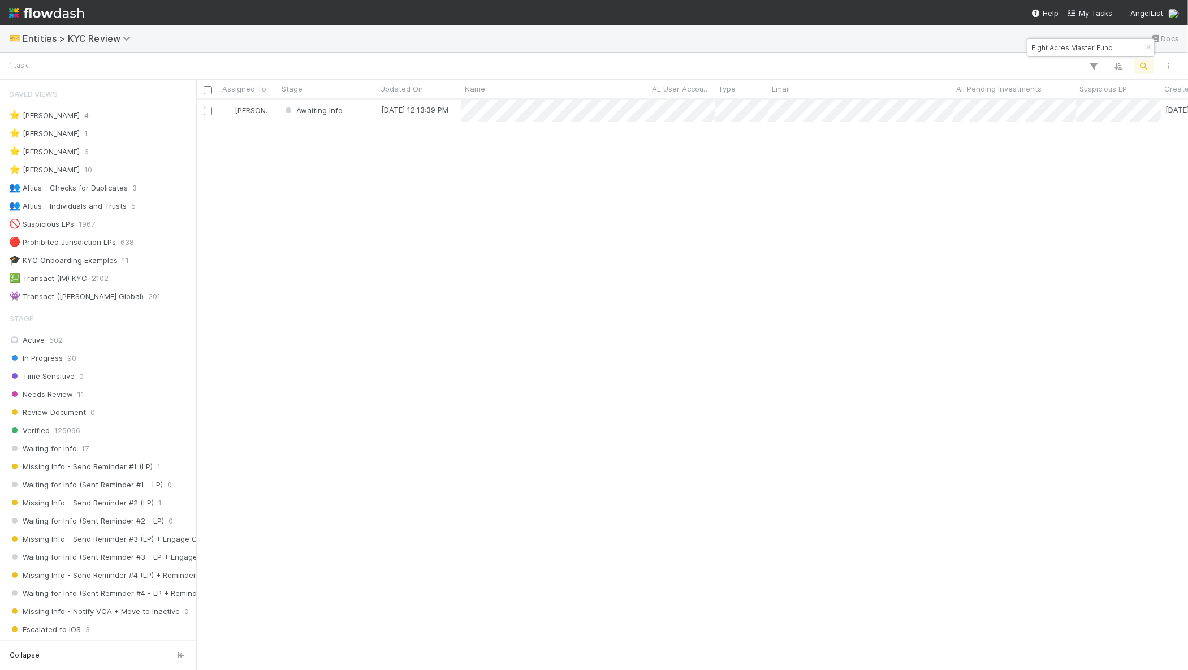
paste input "8ba1c1b7-0f4b-4c75-a7d2-92ce010e53be"
type input "[PERSON_NAME] [PERSON_NAME]"
click at [352, 118] on div "In Progress" at bounding box center [327, 110] width 98 height 22
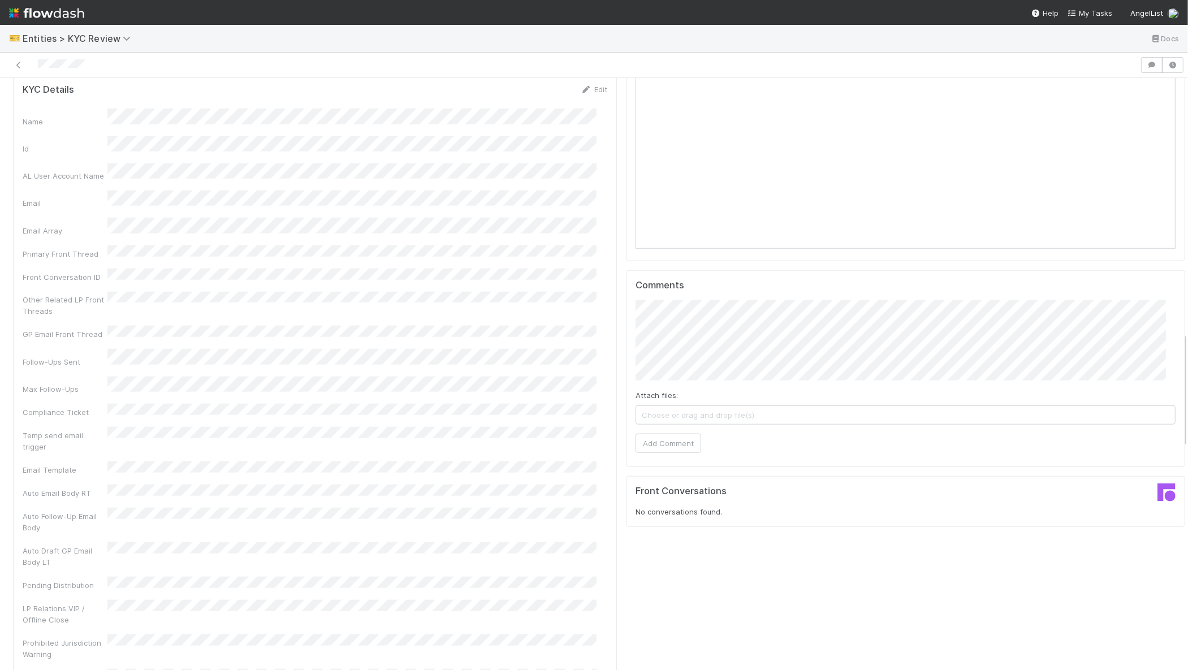
scroll to position [1312, 0]
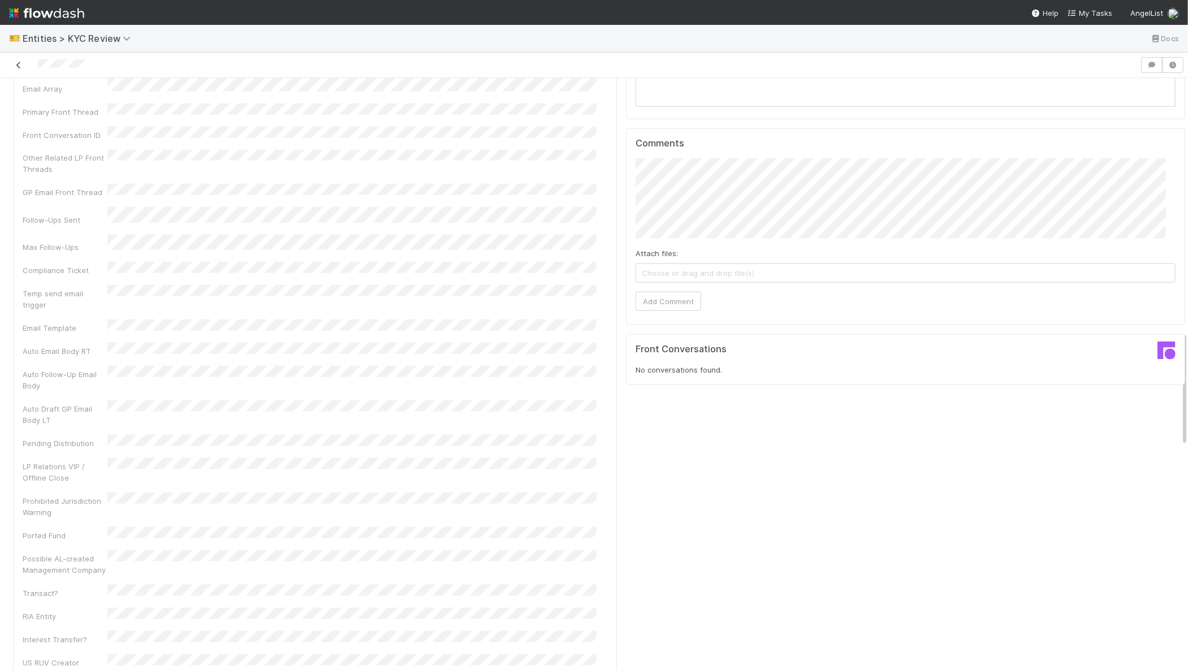
click at [22, 67] on icon at bounding box center [18, 65] width 11 height 7
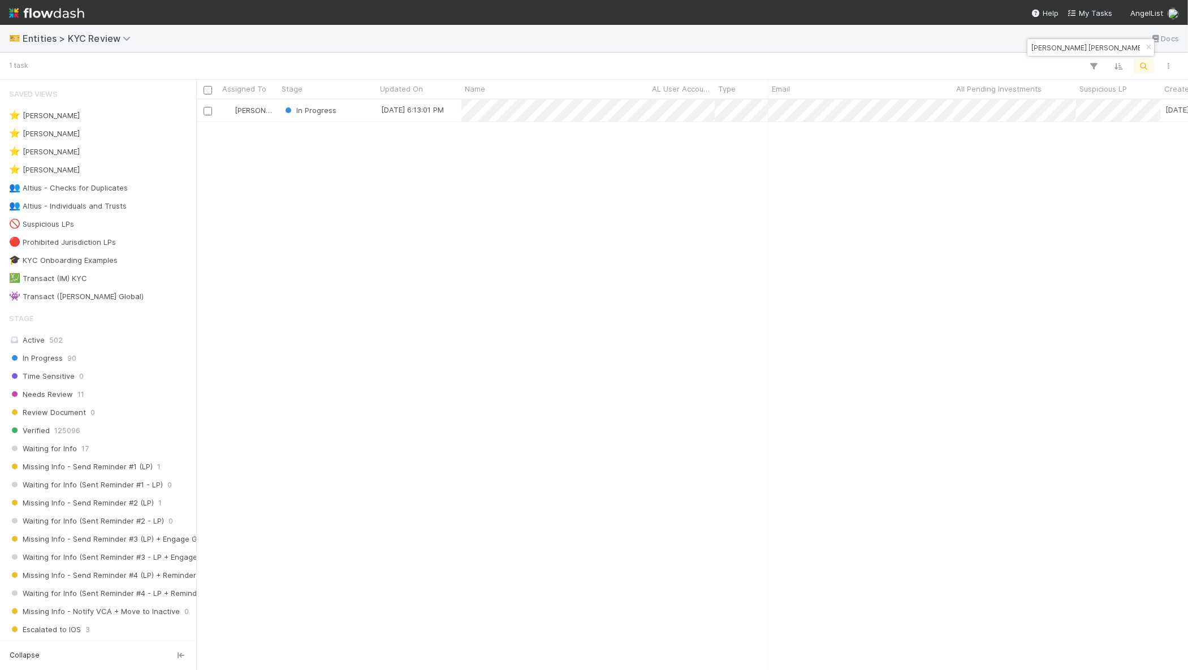
scroll to position [560, 981]
click at [1076, 46] on input "[PERSON_NAME] [PERSON_NAME]" at bounding box center [1085, 48] width 113 height 14
paste input "[PERSON_NAME]"
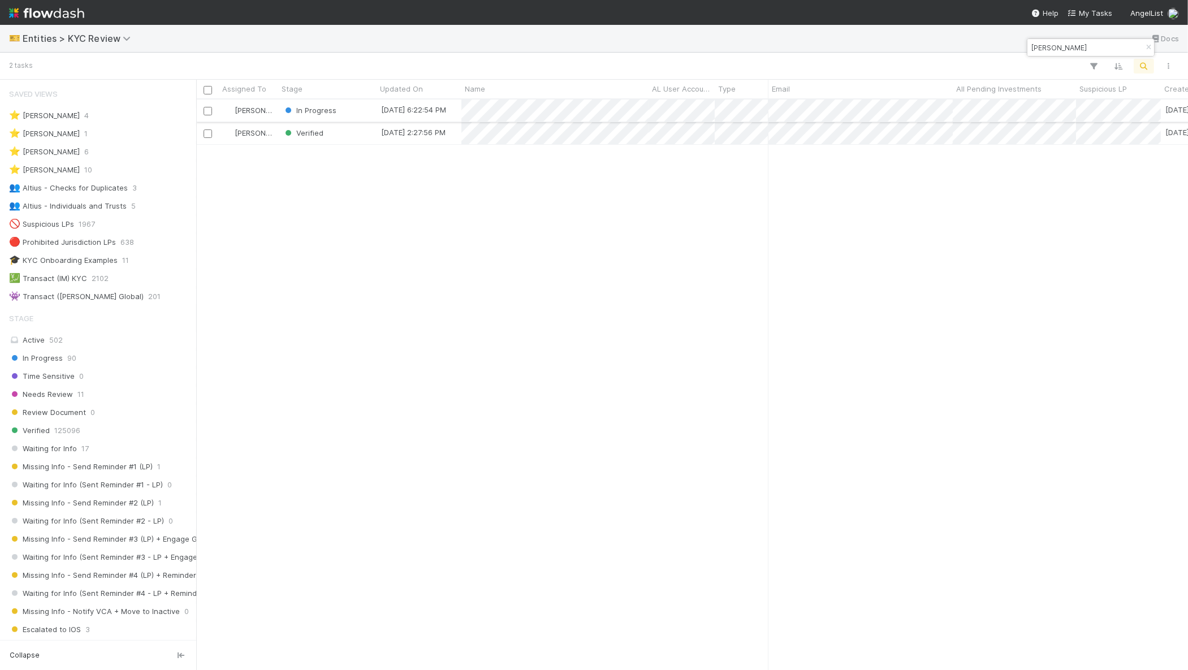
type input "[PERSON_NAME]"
click at [362, 113] on div "In Progress" at bounding box center [327, 110] width 98 height 22
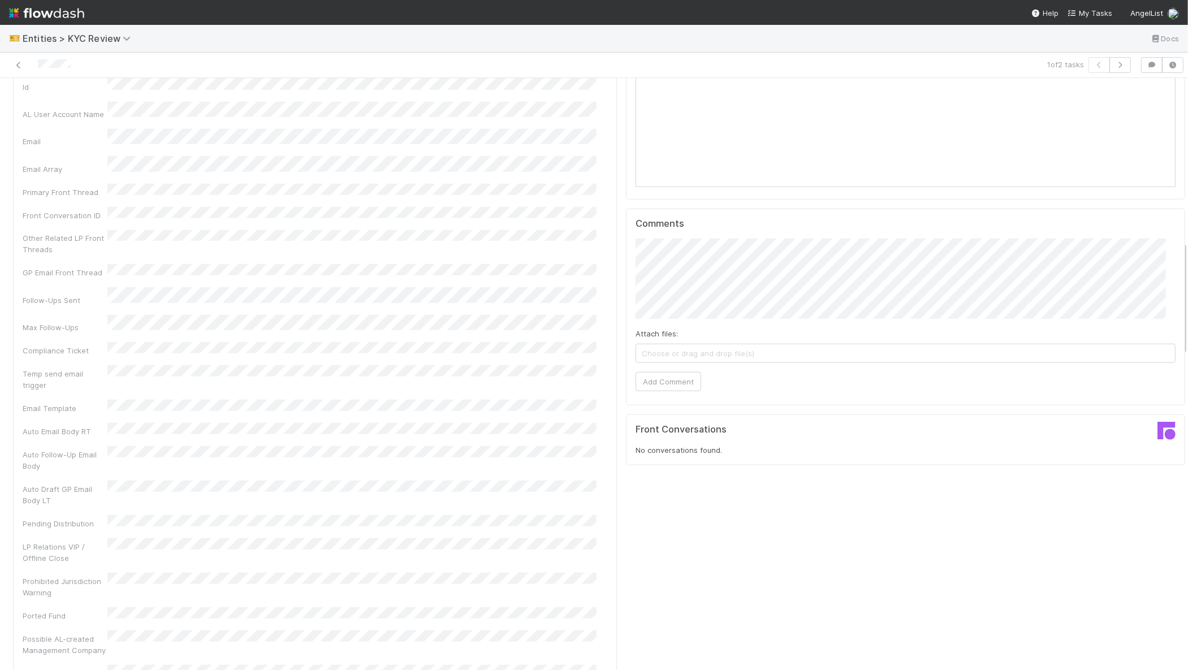
scroll to position [1378, 0]
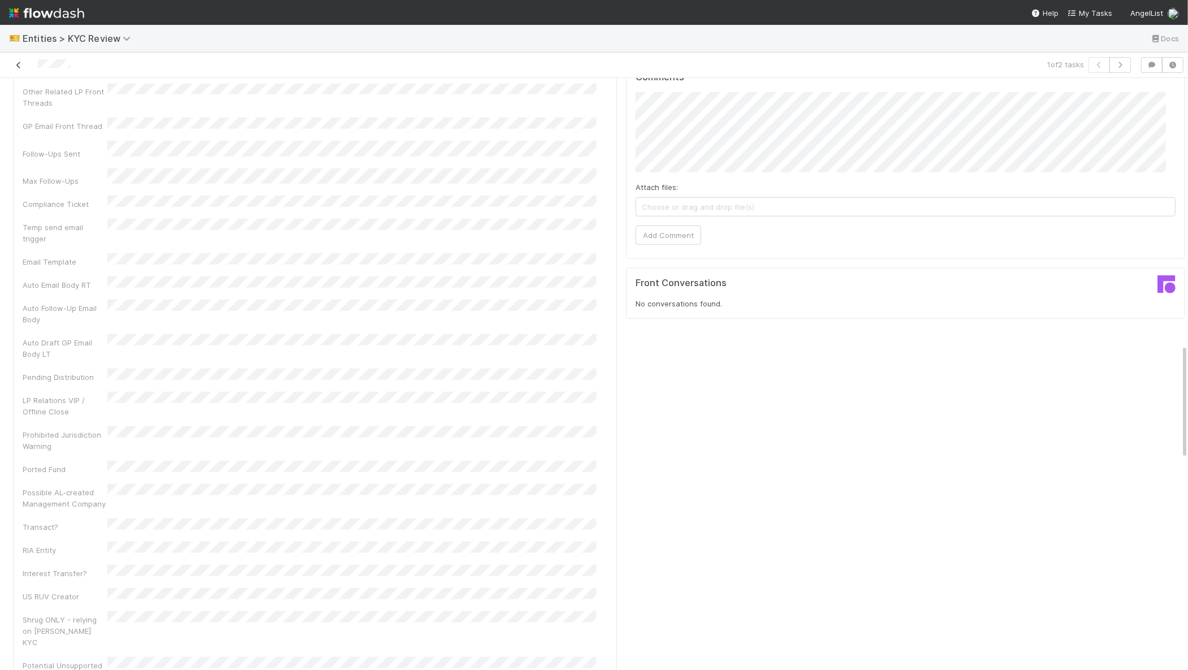
click at [23, 59] on link at bounding box center [18, 64] width 11 height 11
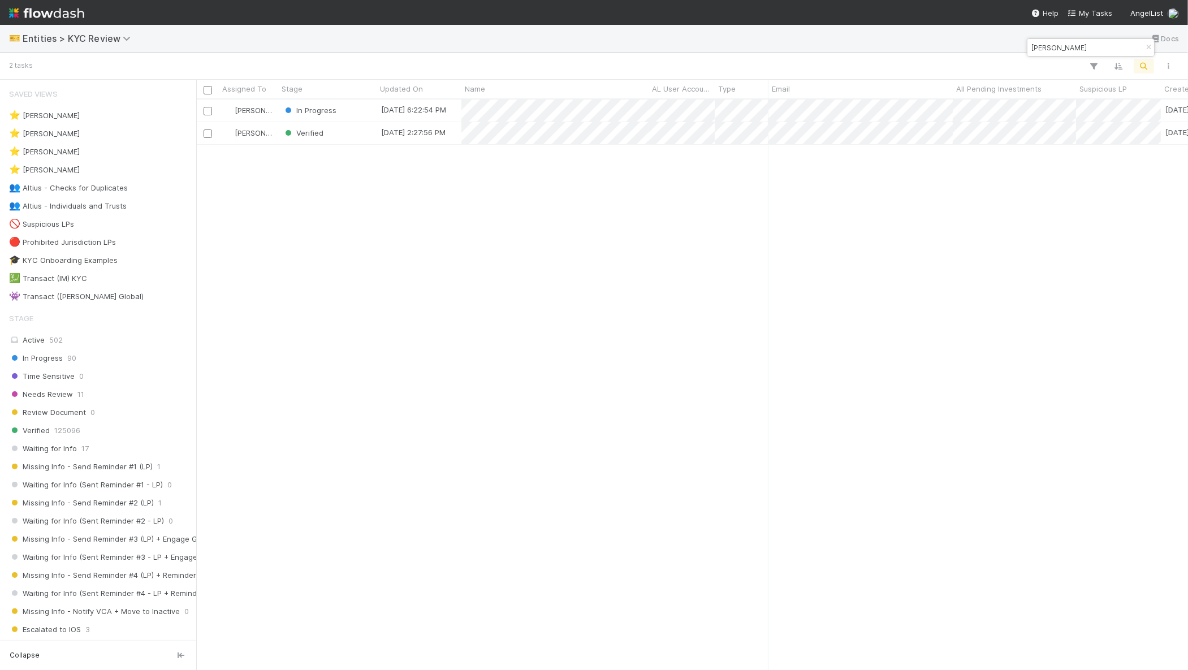
scroll to position [560, 981]
click at [1052, 45] on input "[PERSON_NAME]" at bounding box center [1085, 48] width 113 height 14
paste input "Kala Superfund"
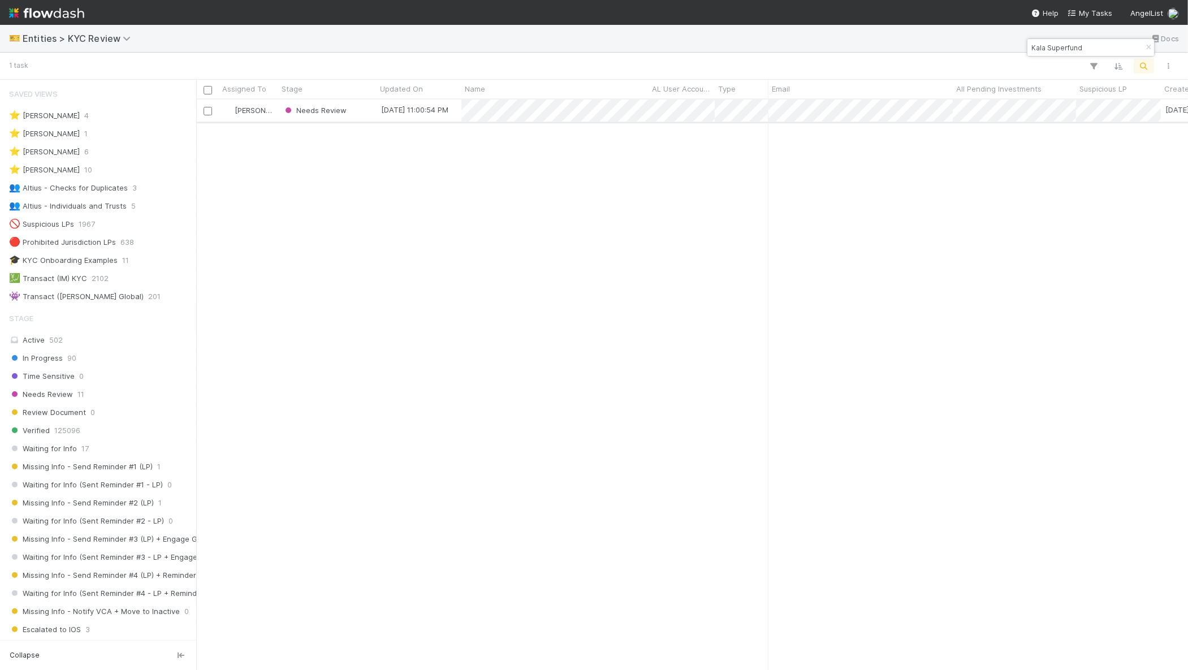
type input "Kala Superfund"
click at [357, 110] on div "Needs Review" at bounding box center [327, 110] width 98 height 22
